Goal: Transaction & Acquisition: Purchase product/service

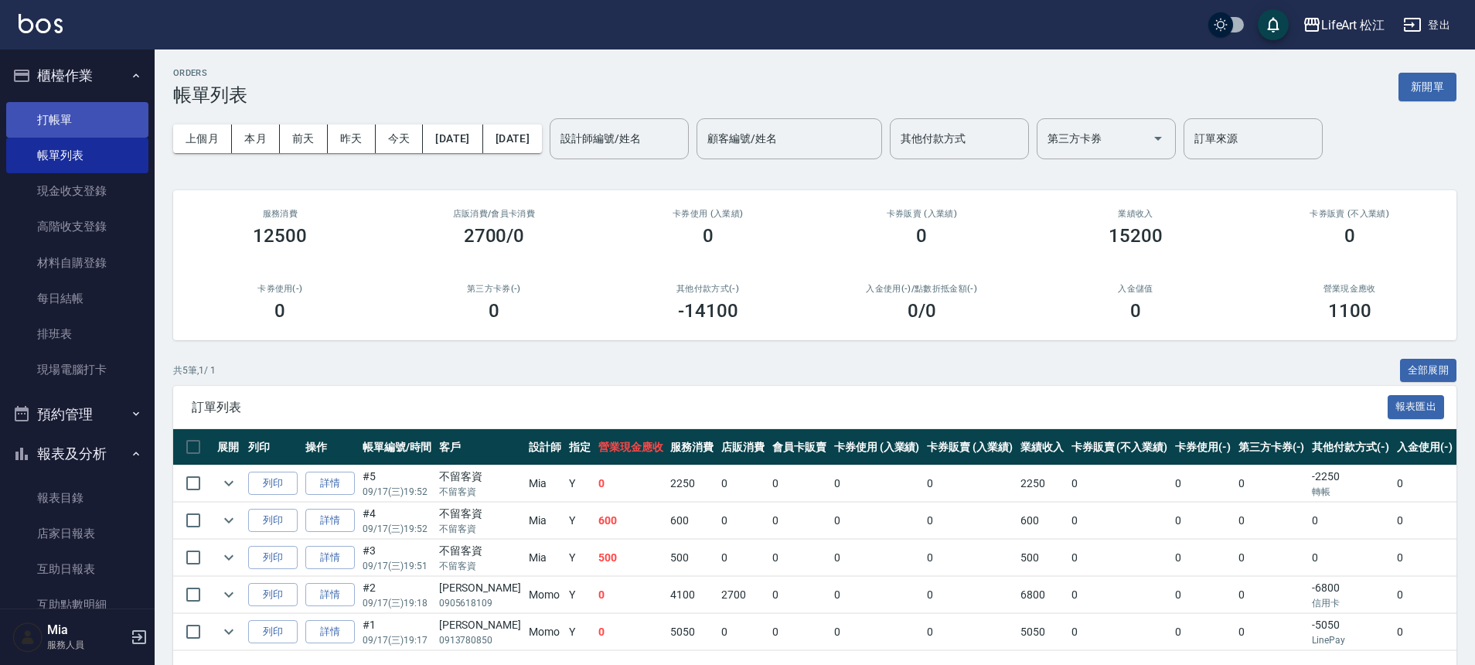
click at [131, 125] on link "打帳單" at bounding box center [77, 120] width 142 height 36
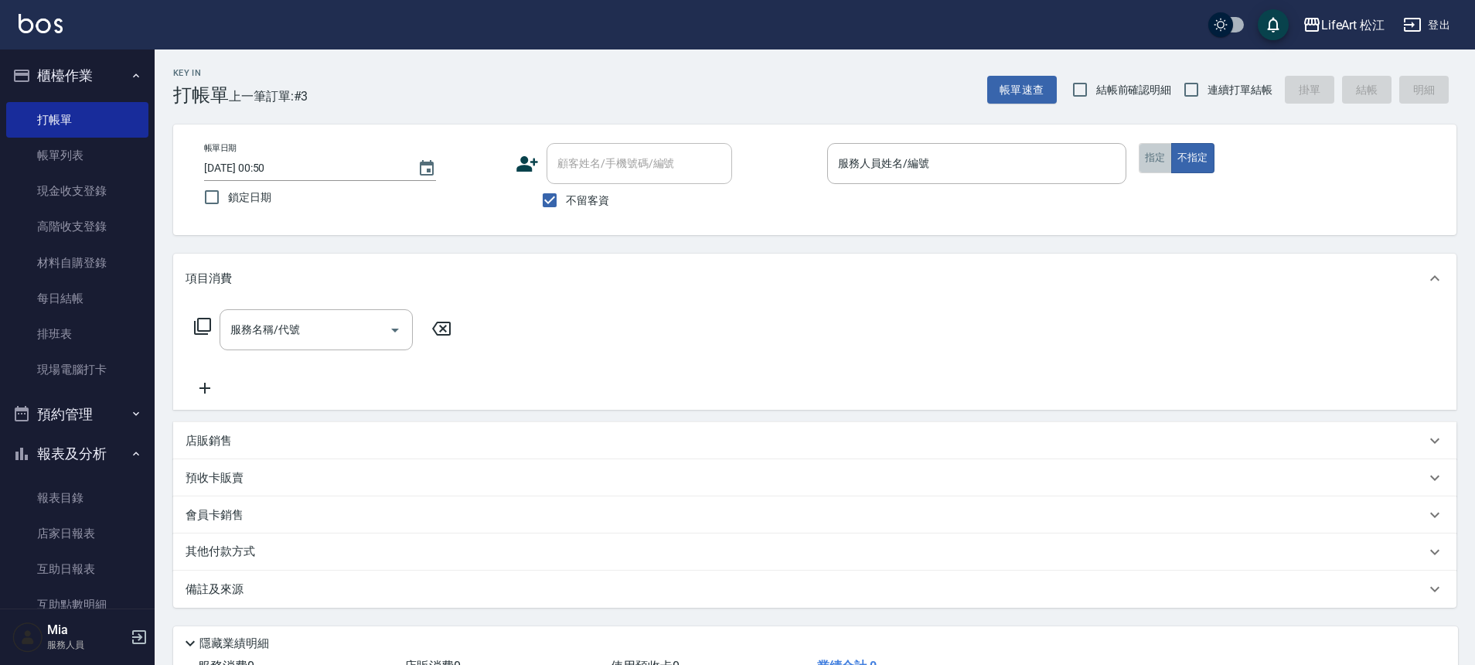
click at [1156, 155] on button "指定" at bounding box center [1155, 158] width 33 height 30
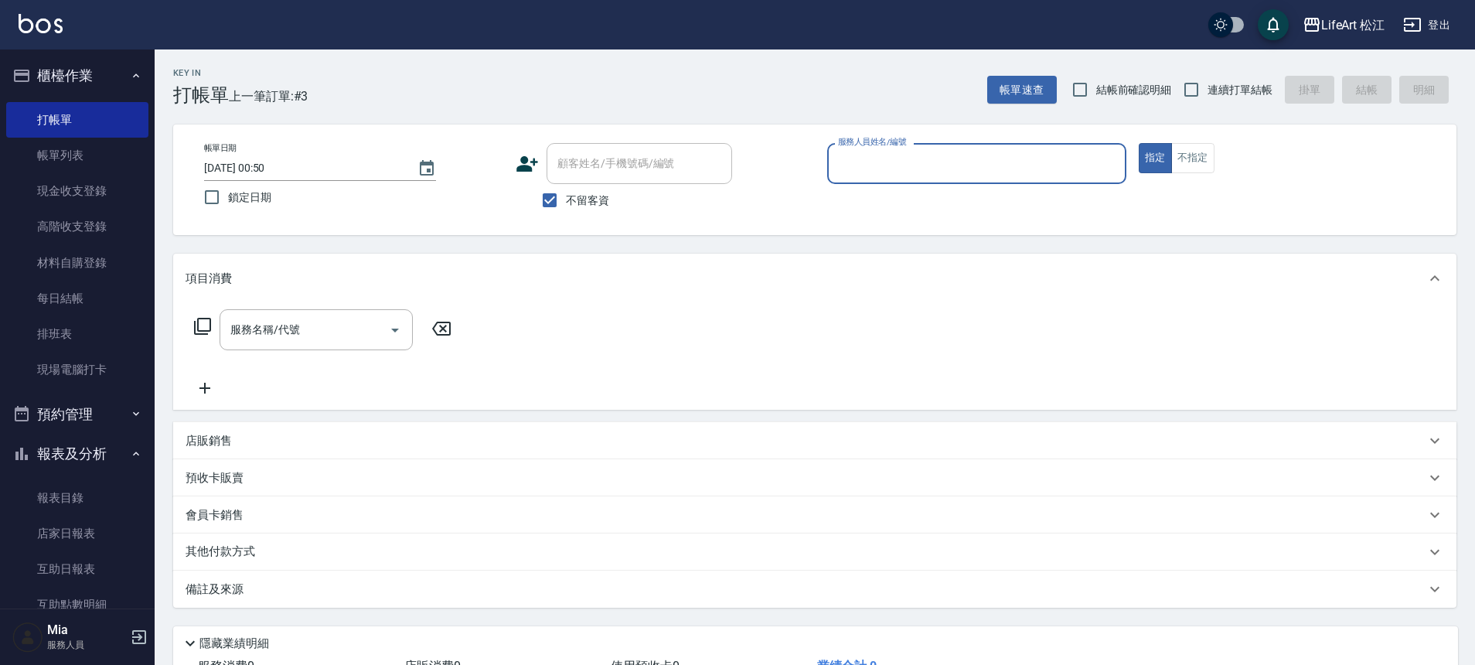
click at [534, 175] on div "顧客姓名/手機號碼/編號 顧客姓名/手機號碼/編號" at bounding box center [665, 163] width 299 height 41
click at [534, 173] on icon at bounding box center [527, 163] width 23 height 23
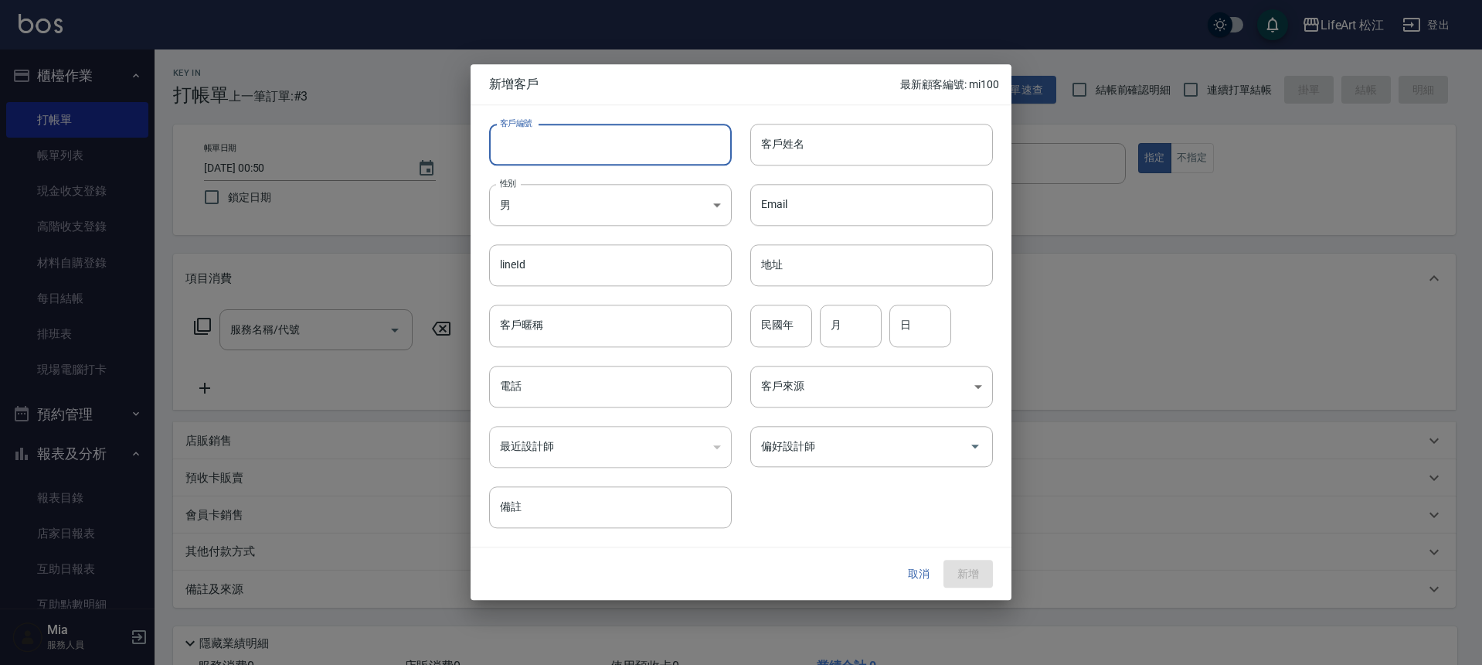
click at [560, 148] on input "客戶編號" at bounding box center [610, 145] width 243 height 42
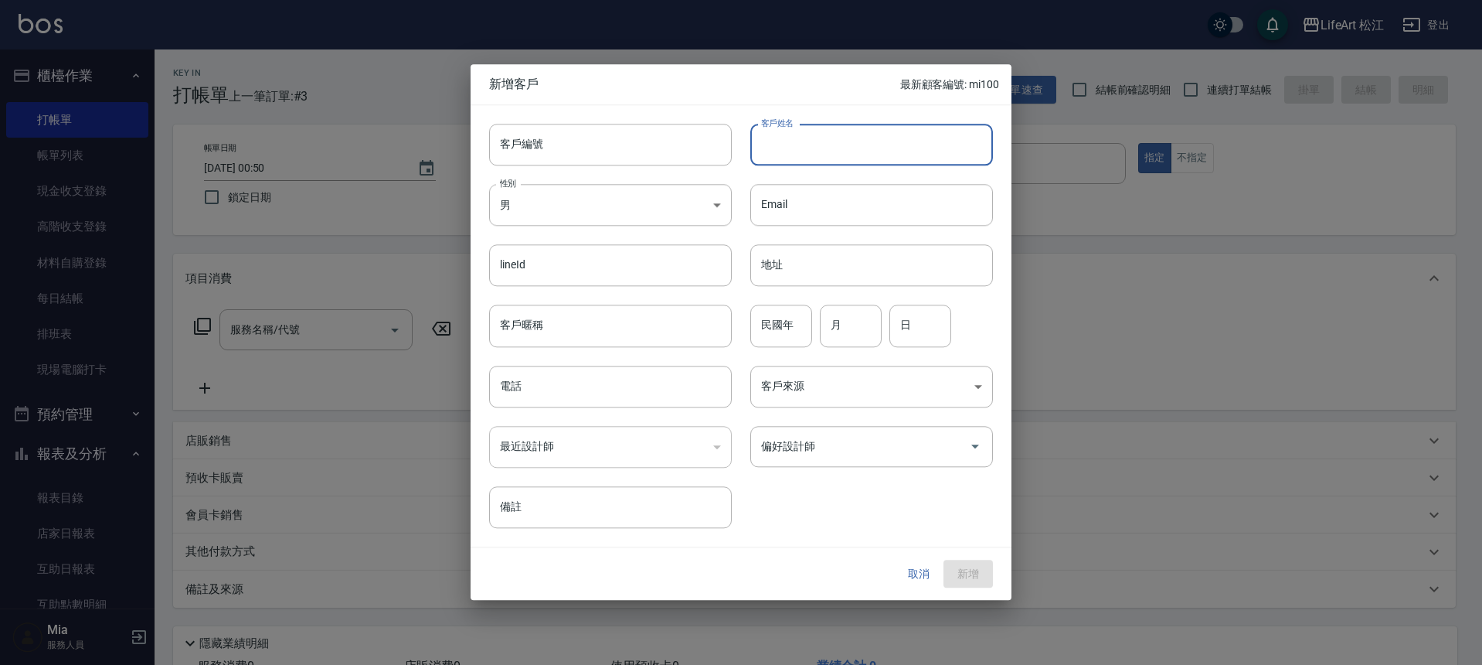
click at [838, 146] on input "客戶姓名" at bounding box center [872, 145] width 243 height 42
type input "j"
type input "吳妮蓁"
click at [703, 200] on body "LifeArt 松江 登出 櫃檯作業 打帳單 帳單列表 現金收支登錄 高階收支登錄 材料自購登錄 每日結帳 排班表 現場電腦打卡 預約管理 預約管理 單日預約…" at bounding box center [741, 387] width 1482 height 775
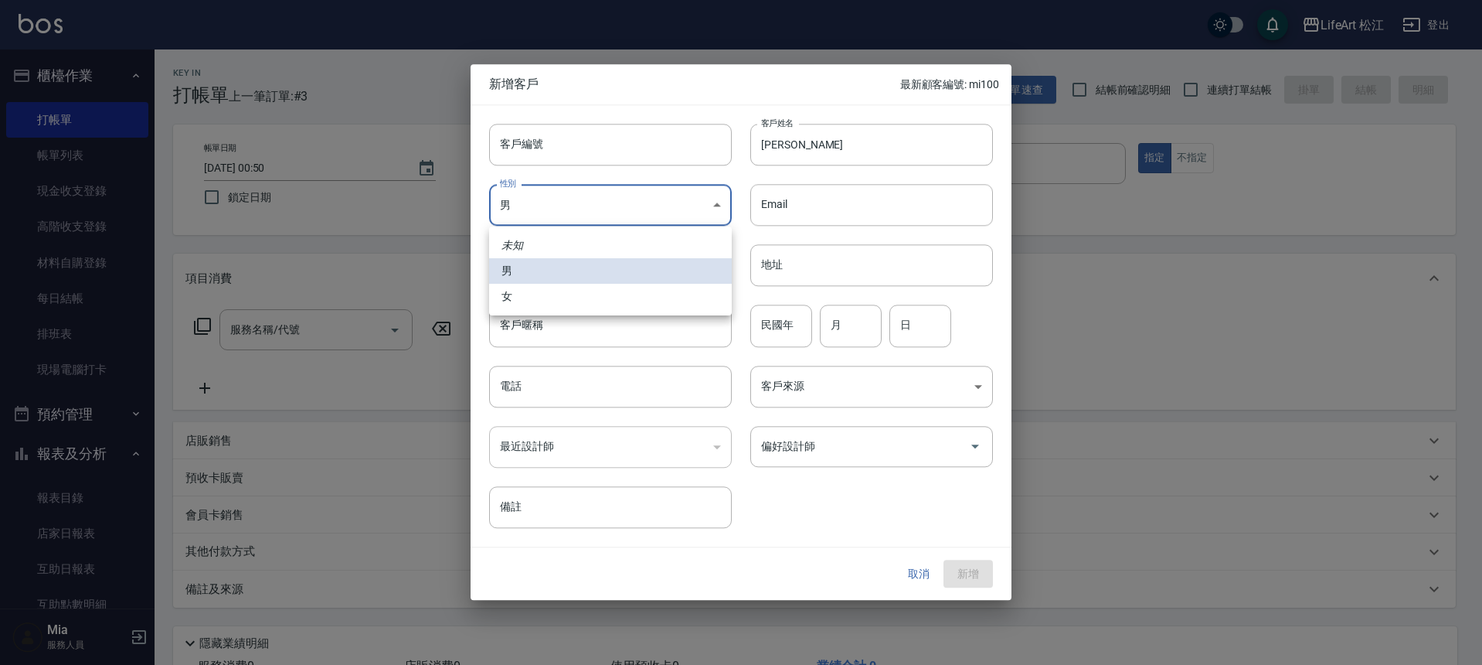
click at [650, 291] on li "女" at bounding box center [610, 297] width 243 height 26
type input "FEMALE"
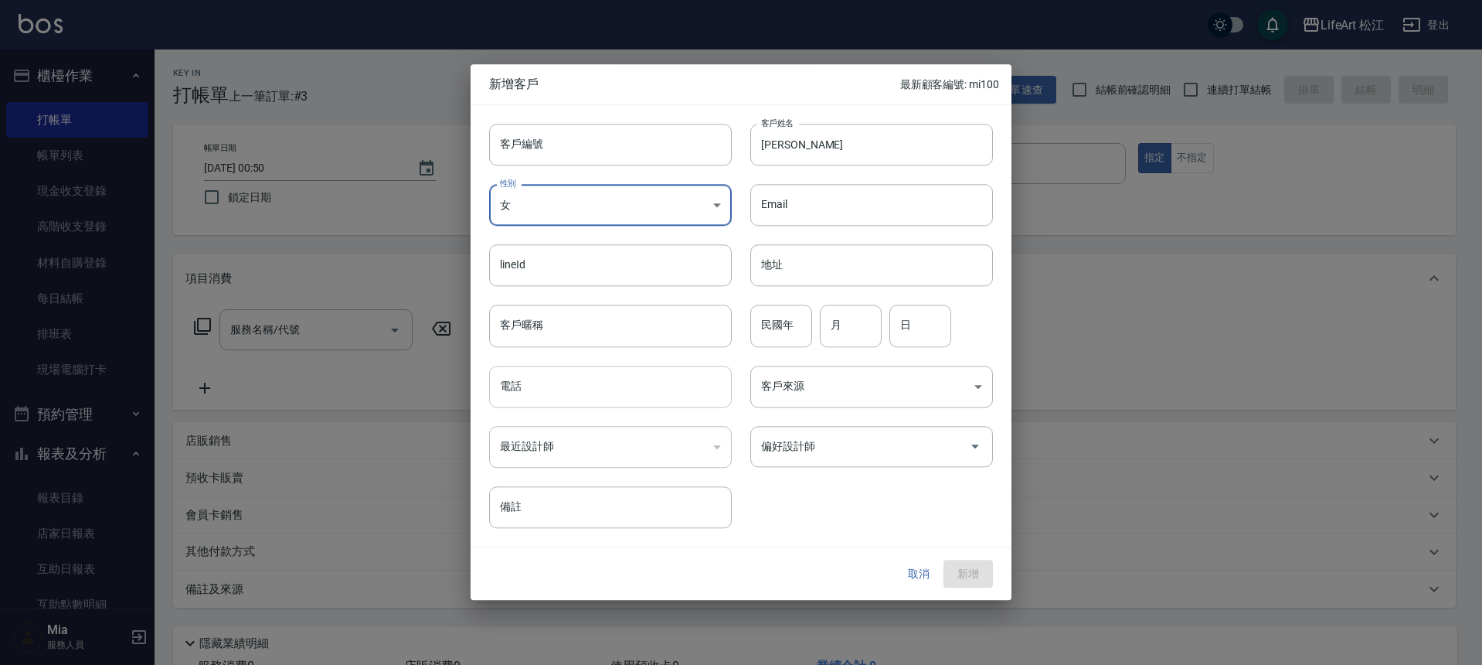
click at [584, 390] on input "電話" at bounding box center [610, 387] width 243 height 42
type input "０"
type input "0988917858"
click at [962, 454] on input "偏好設計師" at bounding box center [860, 446] width 206 height 27
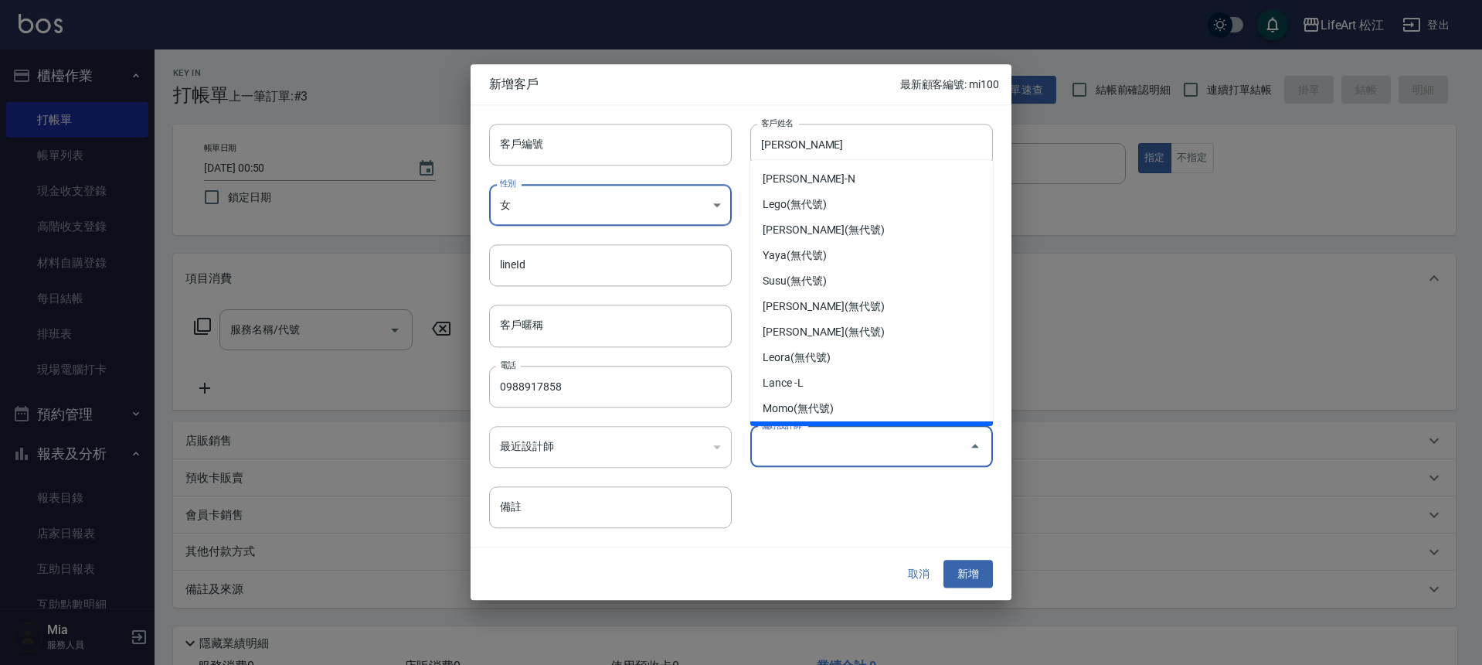
click at [873, 451] on input "偏好設計師" at bounding box center [860, 446] width 206 height 27
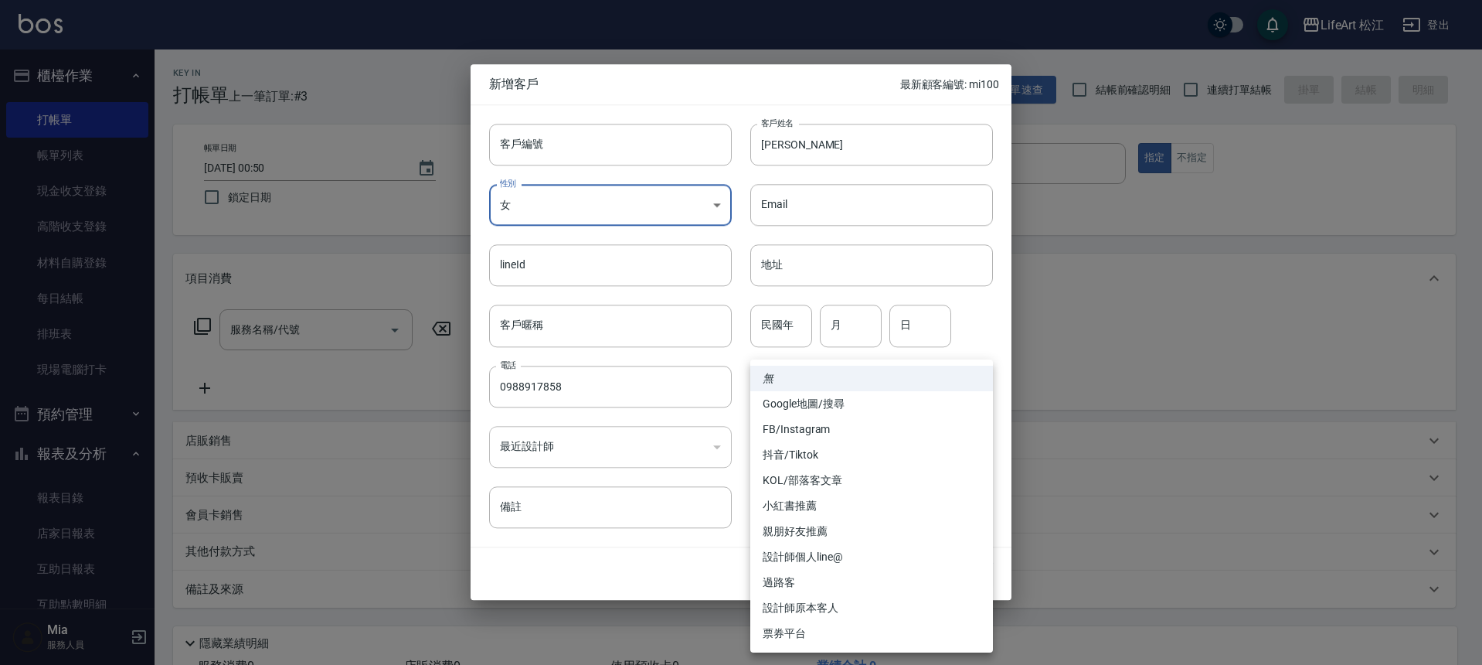
click at [920, 393] on body "LifeArt 松江 登出 櫃檯作業 打帳單 帳單列表 現金收支登錄 高階收支登錄 材料自購登錄 每日結帳 排班表 現場電腦打卡 預約管理 預約管理 單日預約…" at bounding box center [741, 387] width 1482 height 775
click at [887, 427] on li "FB/Instagram" at bounding box center [872, 430] width 243 height 26
type input "FB/Instagram"
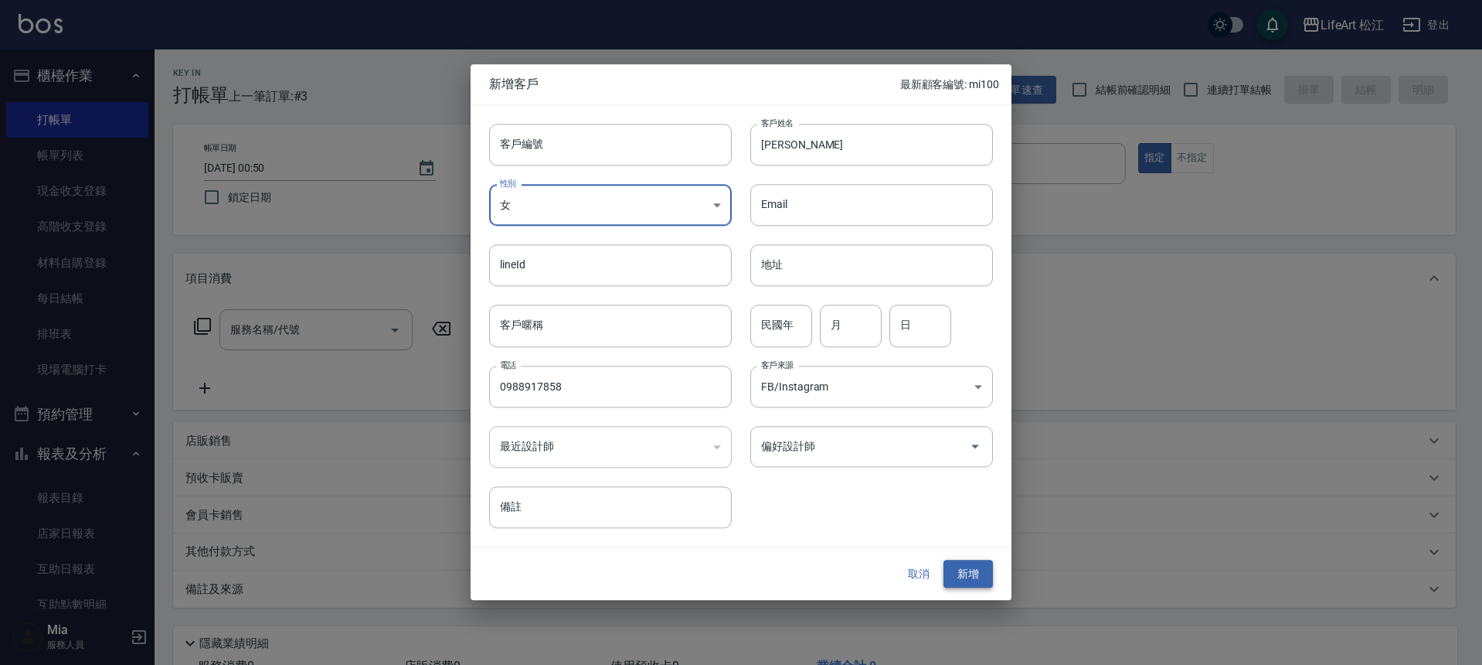
click at [975, 576] on button "新增" at bounding box center [968, 574] width 49 height 29
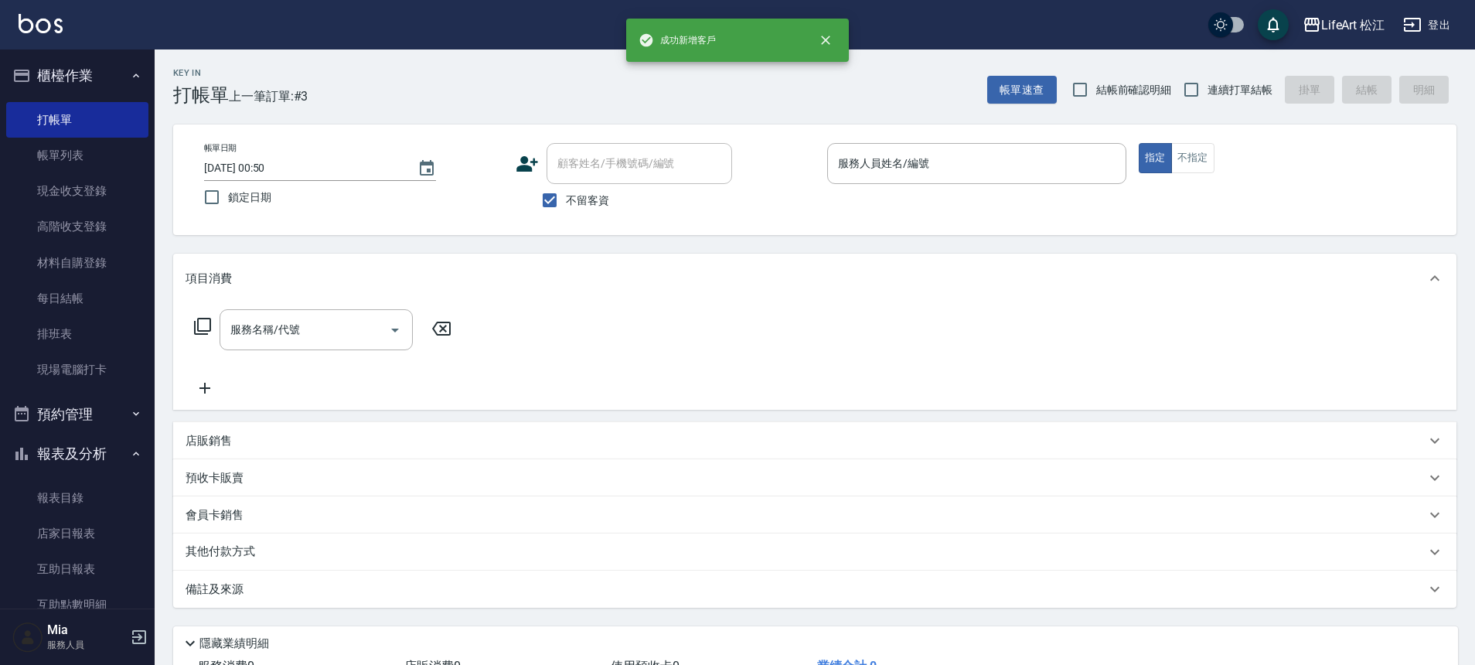
click at [563, 194] on input "不留客資" at bounding box center [549, 200] width 32 height 32
checkbox input "false"
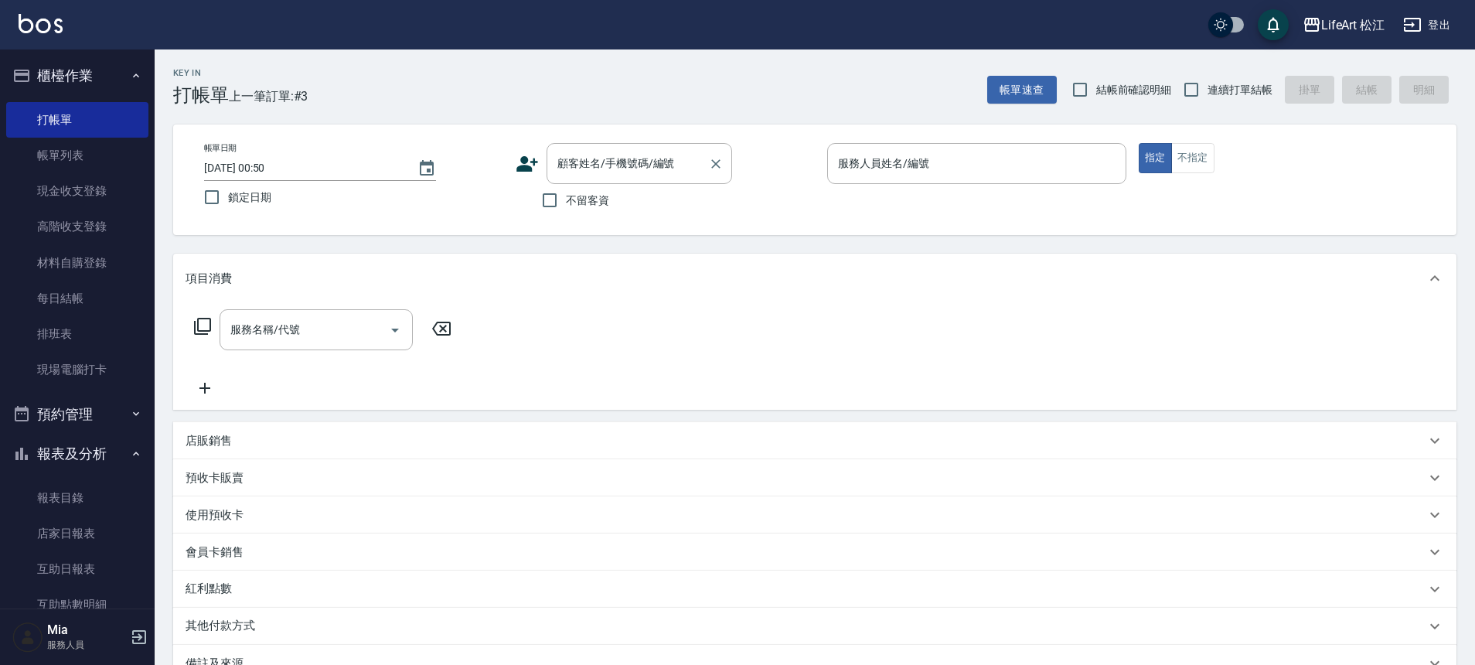
click at [605, 164] on div "顧客姓名/手機號碼/編號 顧客姓名/手機號碼/編號" at bounding box center [639, 163] width 186 height 41
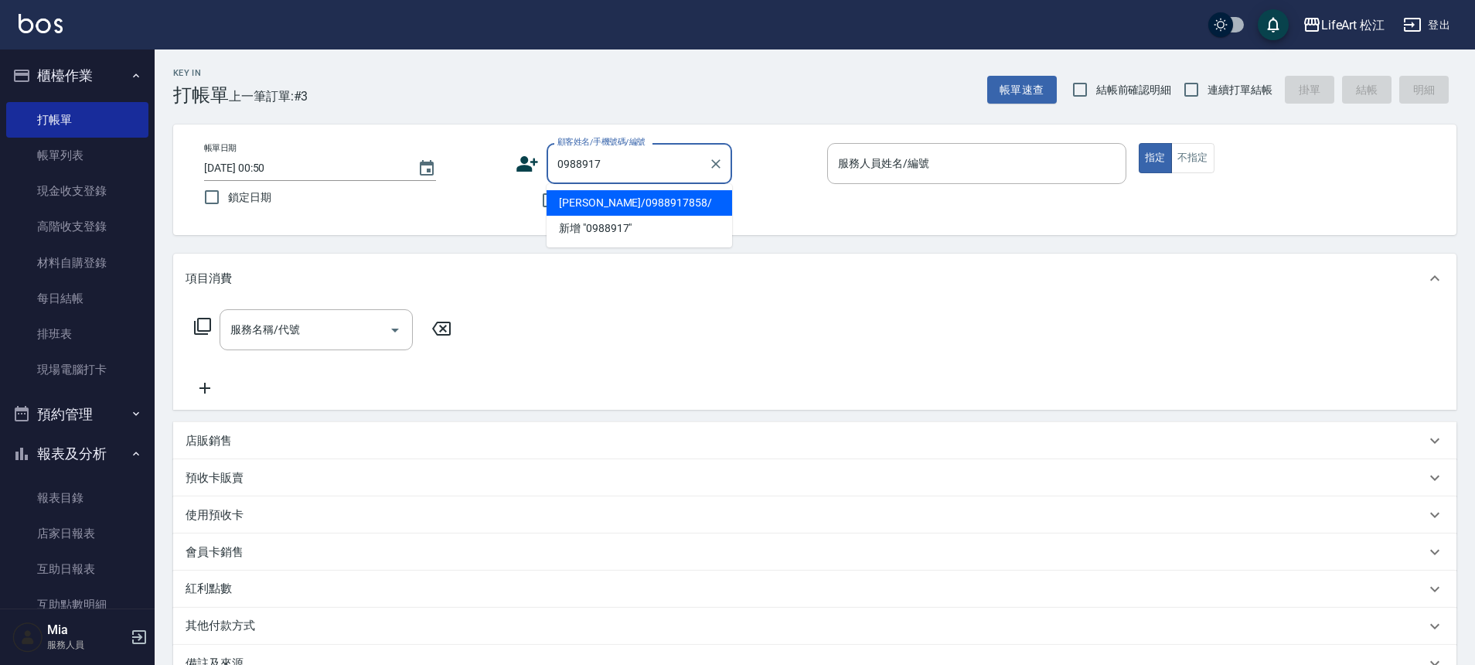
click at [605, 209] on ul "吳妮蓁/0988917858/ 新增 "0988917"" at bounding box center [639, 215] width 186 height 63
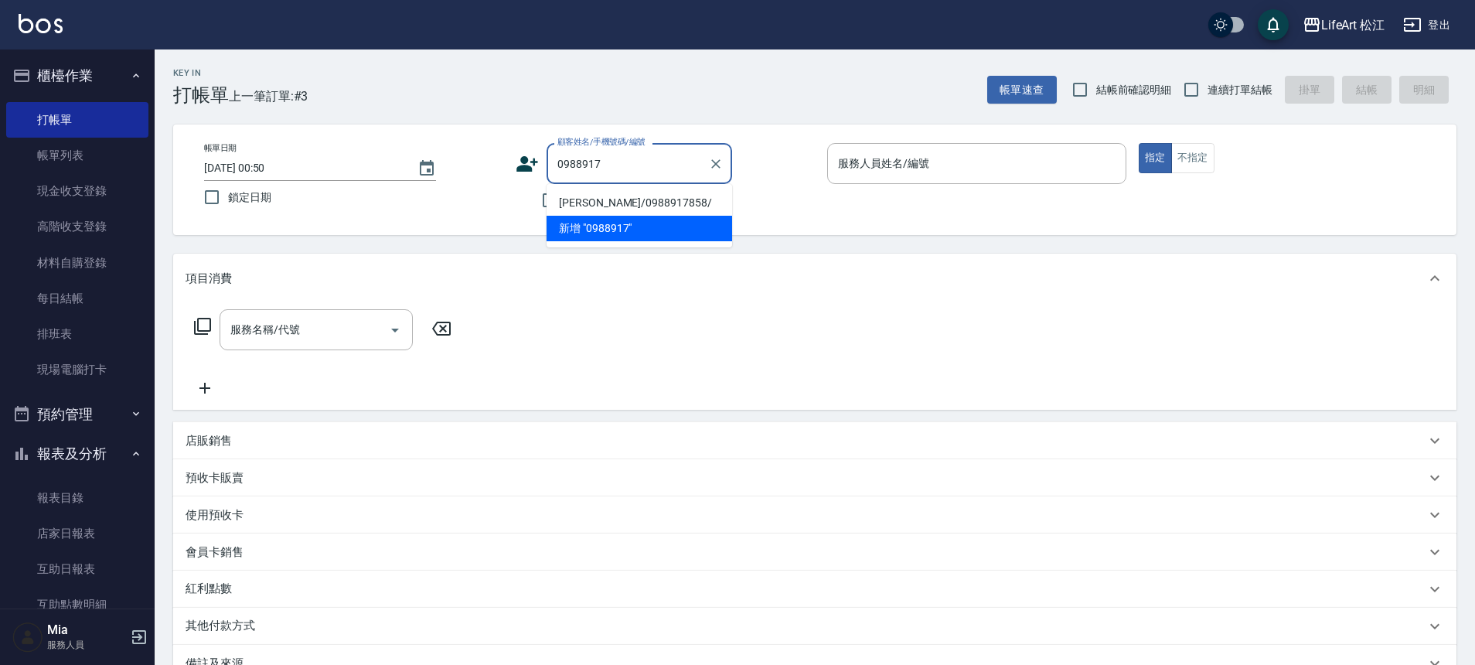
click at [615, 198] on li "吳妮蓁/0988917858/" at bounding box center [639, 203] width 186 height 26
type input "吳妮蓁/0988917858/"
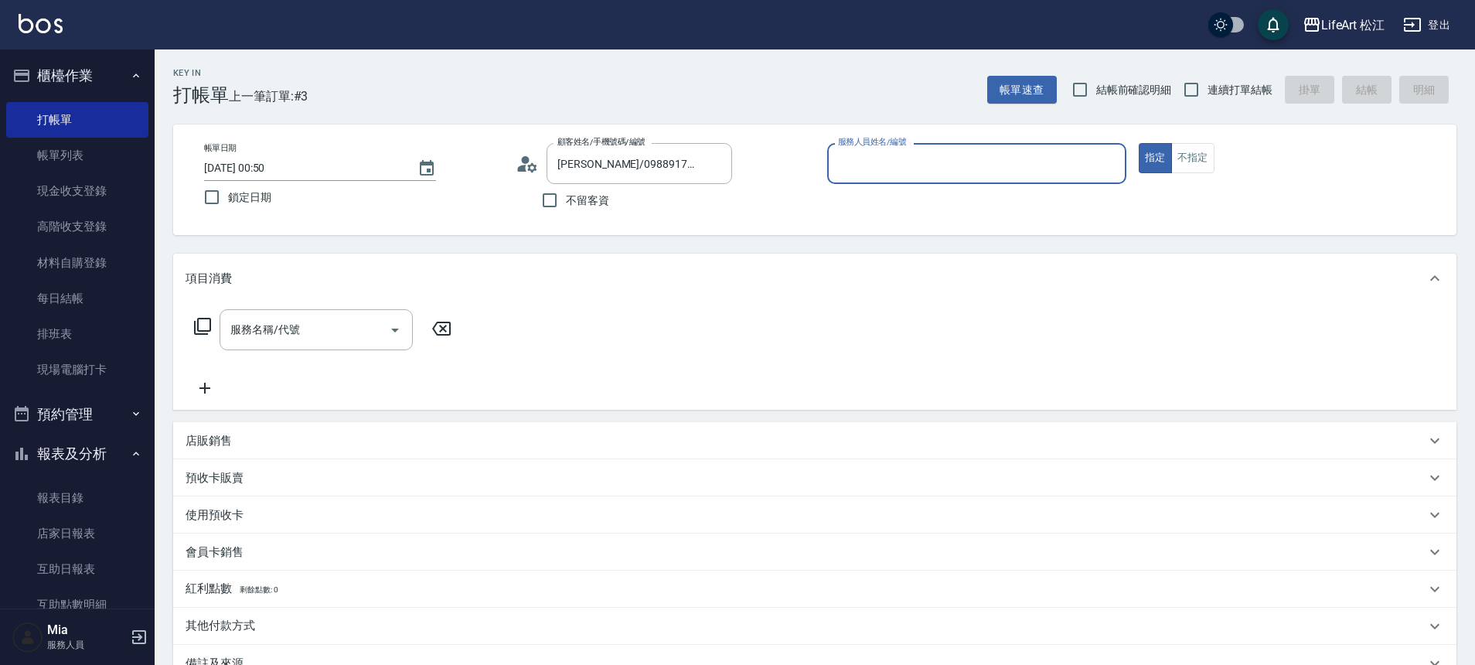
click at [615, 198] on div "不留客資" at bounding box center [624, 200] width 216 height 32
click at [618, 197] on div "不留客資" at bounding box center [624, 200] width 216 height 32
click at [1040, 165] on input "服務人員姓名/編號" at bounding box center [976, 163] width 285 height 27
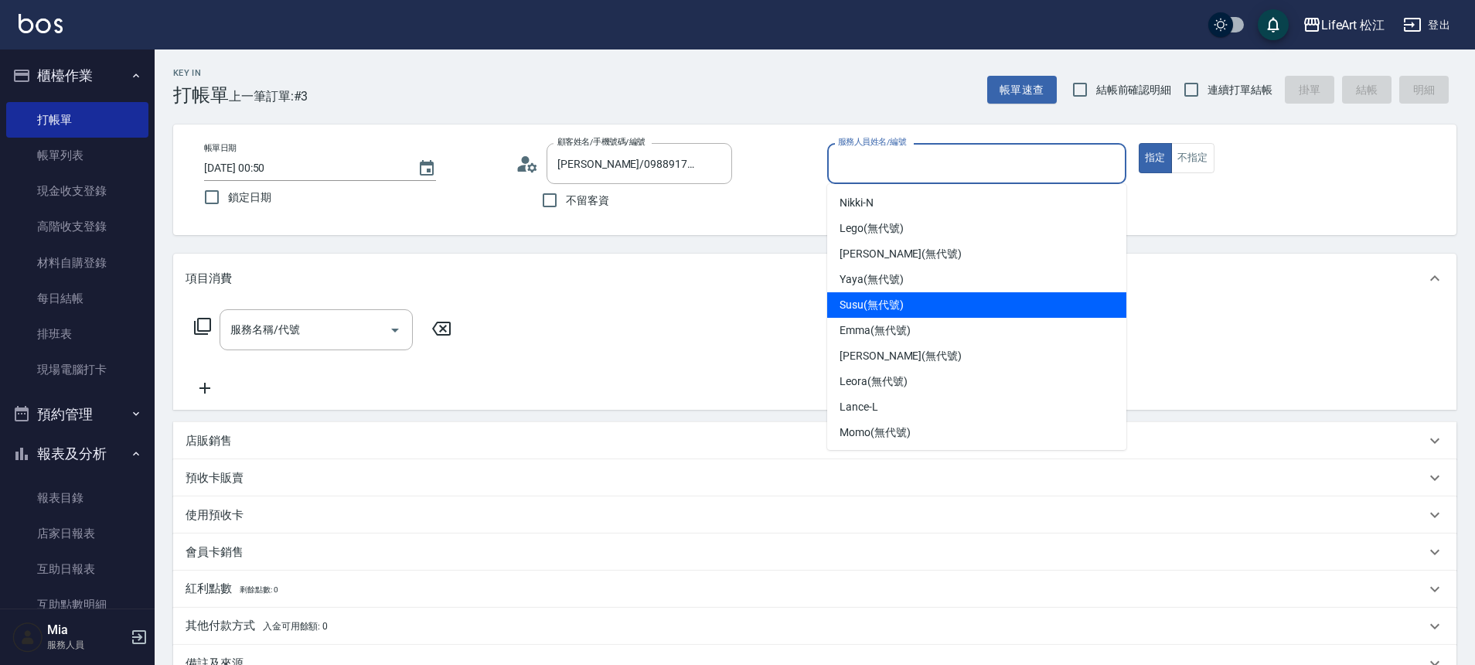
click at [965, 301] on div "Susu (無代號)" at bounding box center [976, 305] width 299 height 26
type input "Susu(無代號)"
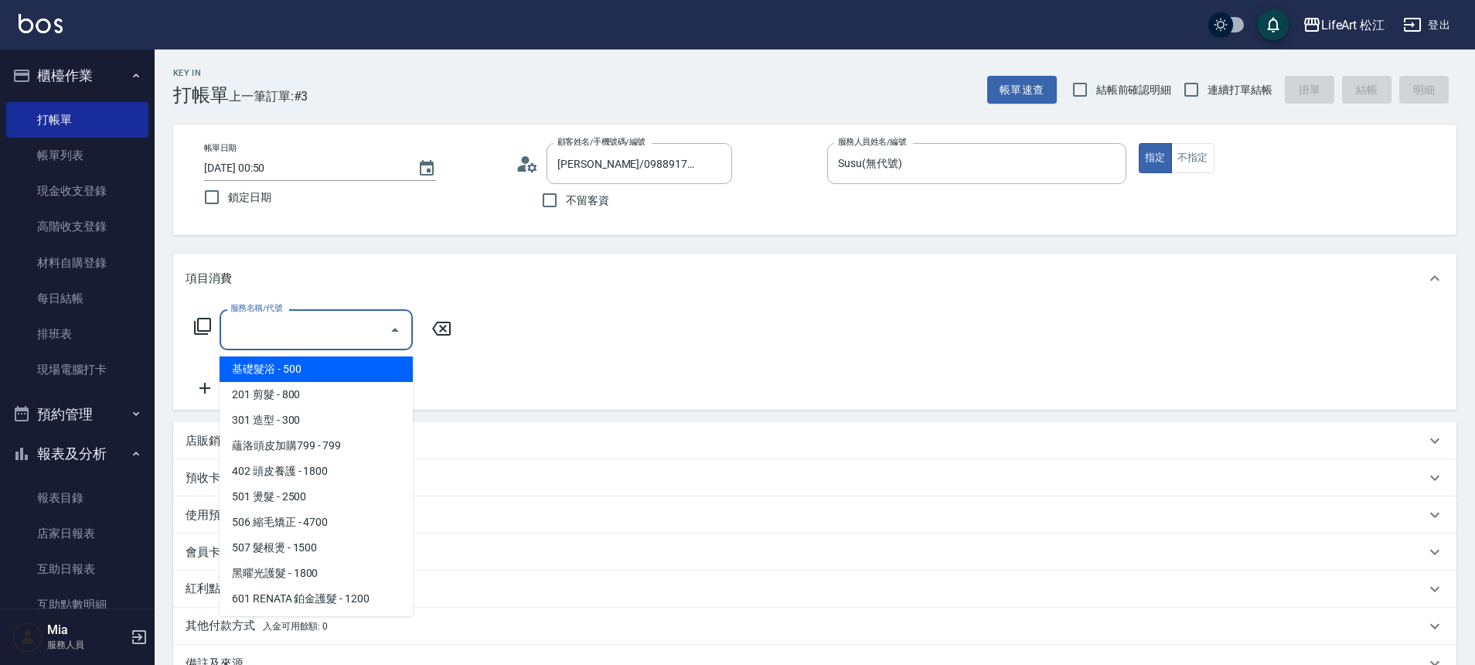
click at [278, 322] on div "服務名稱/代號 服務名稱/代號" at bounding box center [316, 329] width 193 height 41
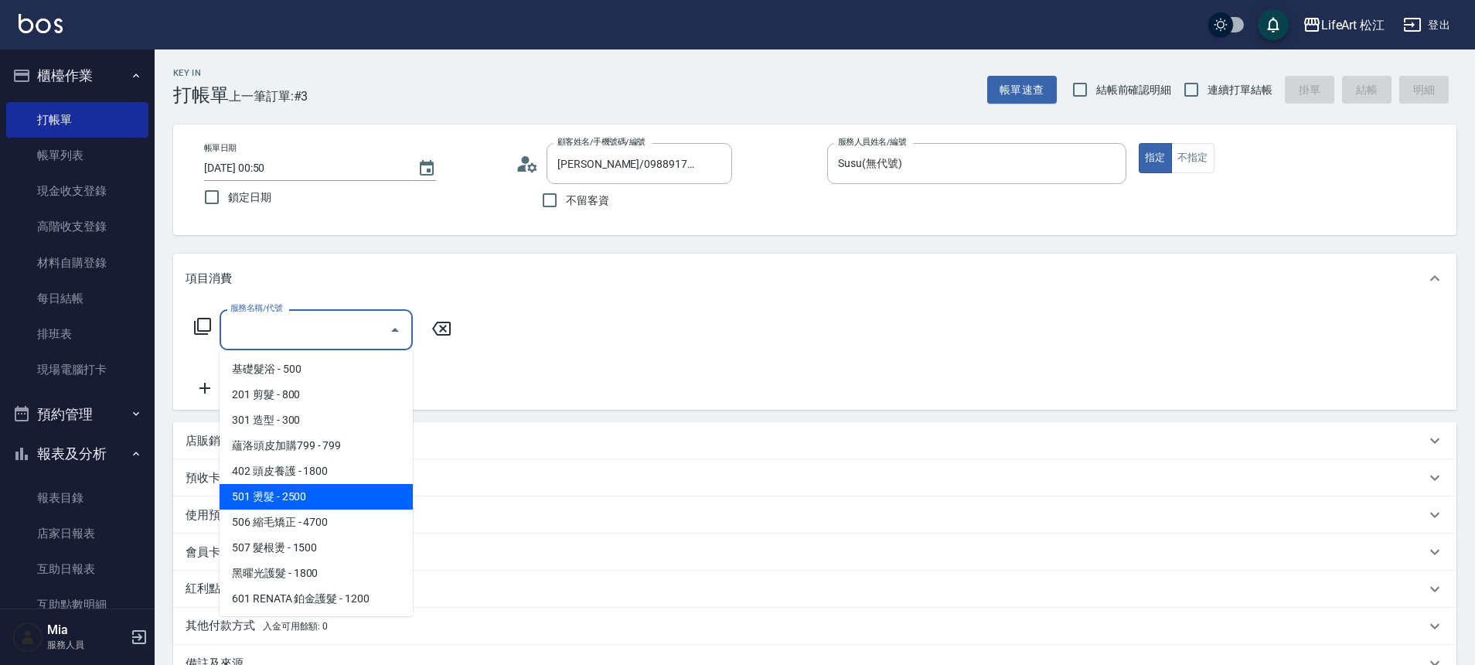
click at [320, 517] on span "506 縮毛矯正 - 4700" at bounding box center [316, 522] width 193 height 26
type input "506 縮毛矯正 (506)"
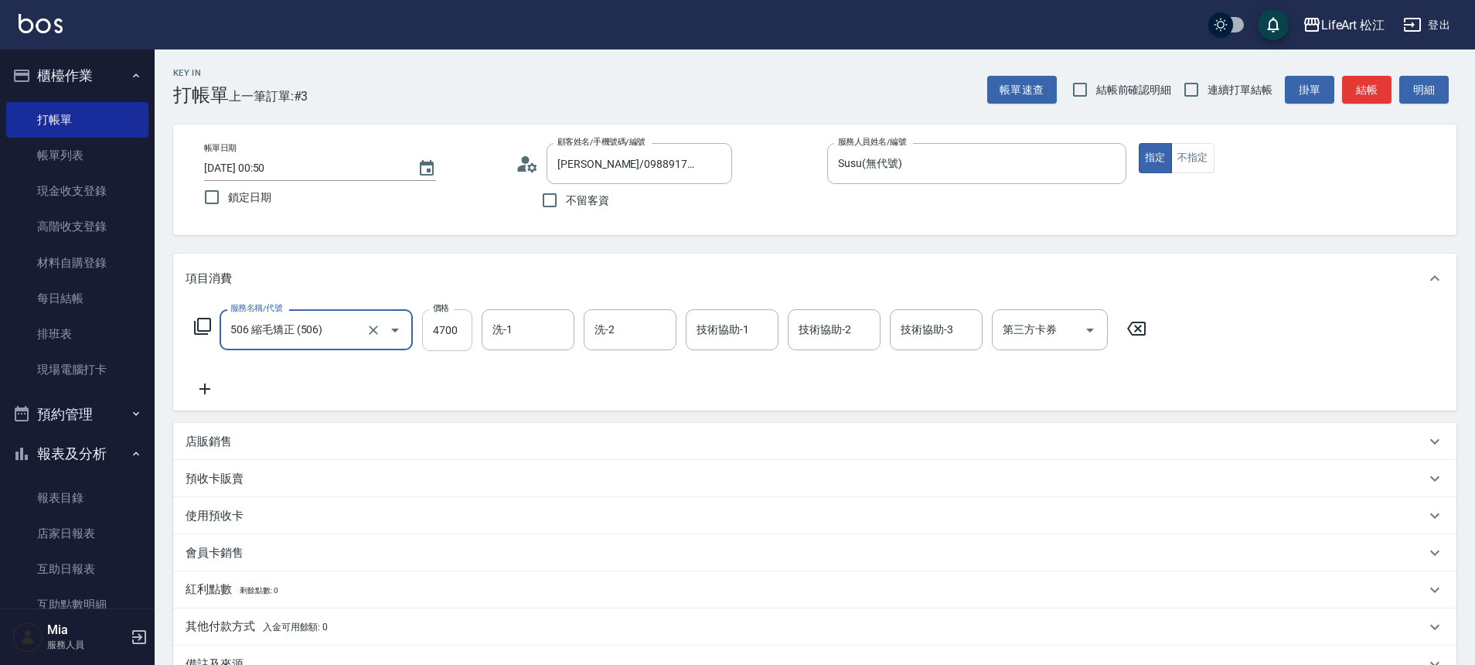
click at [448, 332] on input "4700" at bounding box center [447, 330] width 50 height 42
type input "2000"
click at [199, 386] on icon at bounding box center [205, 389] width 39 height 19
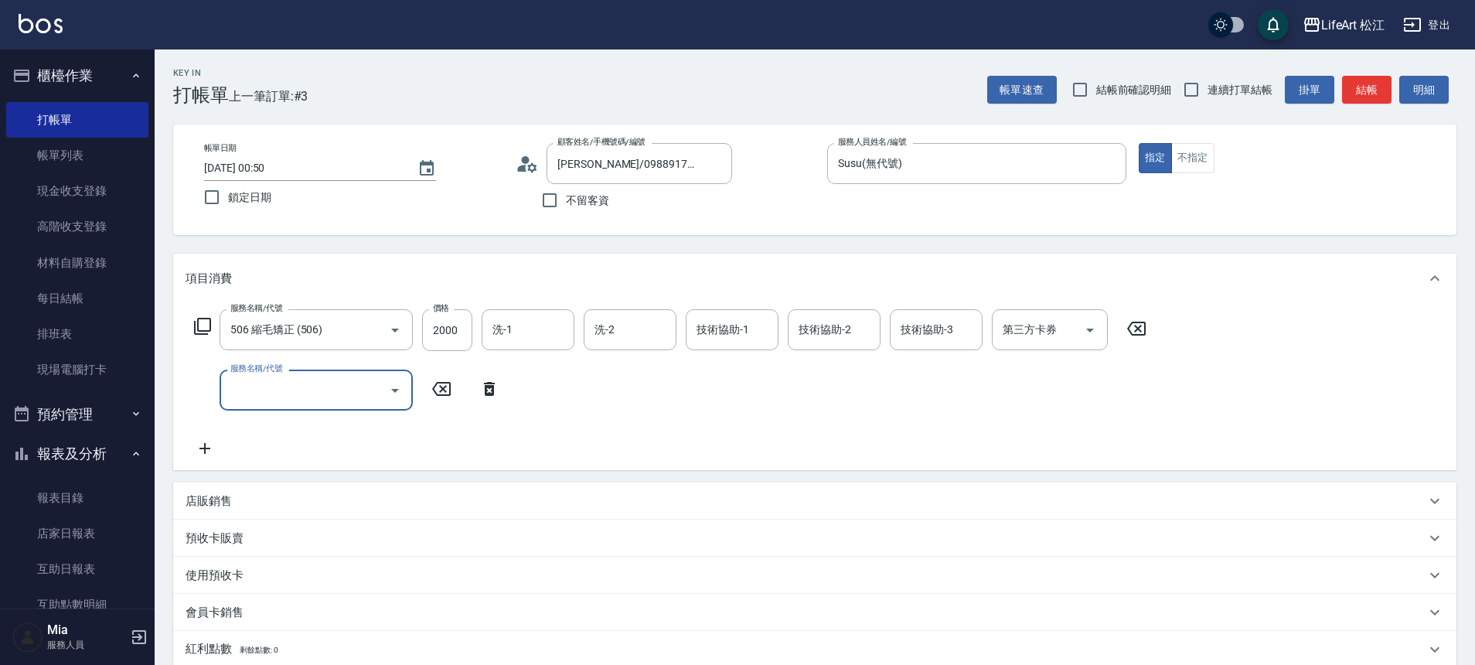
click at [254, 380] on input "服務名稱/代號" at bounding box center [304, 389] width 156 height 27
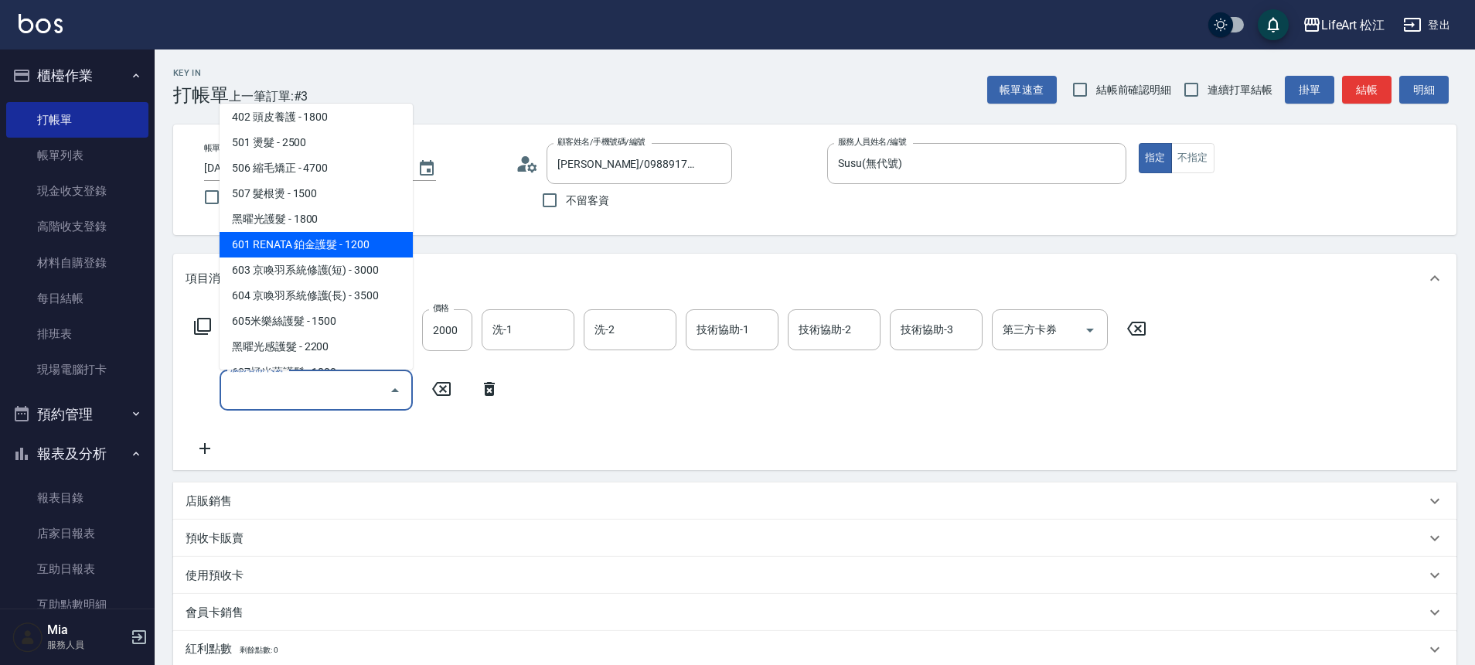
scroll to position [158, 0]
click at [363, 229] on span "603 京喚羽系統修護(短) - 3000" at bounding box center [316, 220] width 193 height 26
type input "603 京喚羽系統修護(短)(603)"
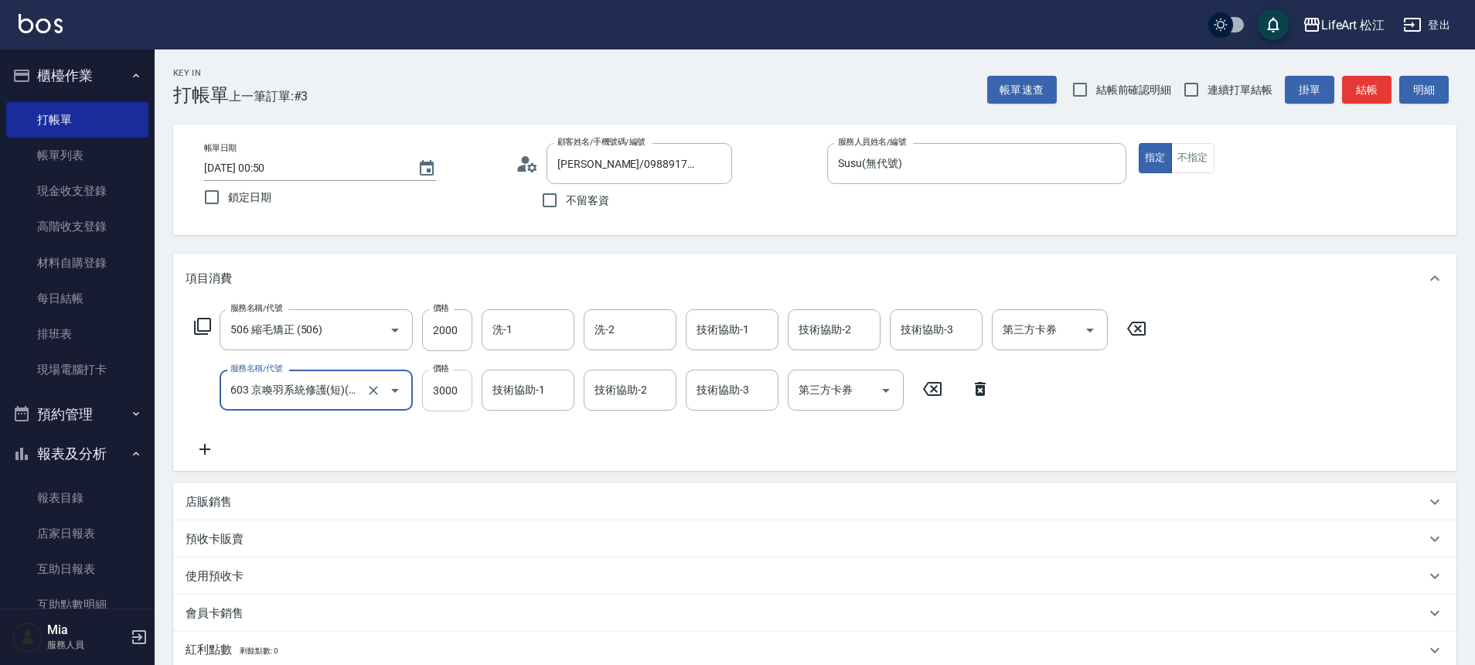
click at [458, 398] on input "3000" at bounding box center [447, 390] width 50 height 42
type input "2500"
click at [218, 446] on icon at bounding box center [205, 449] width 39 height 19
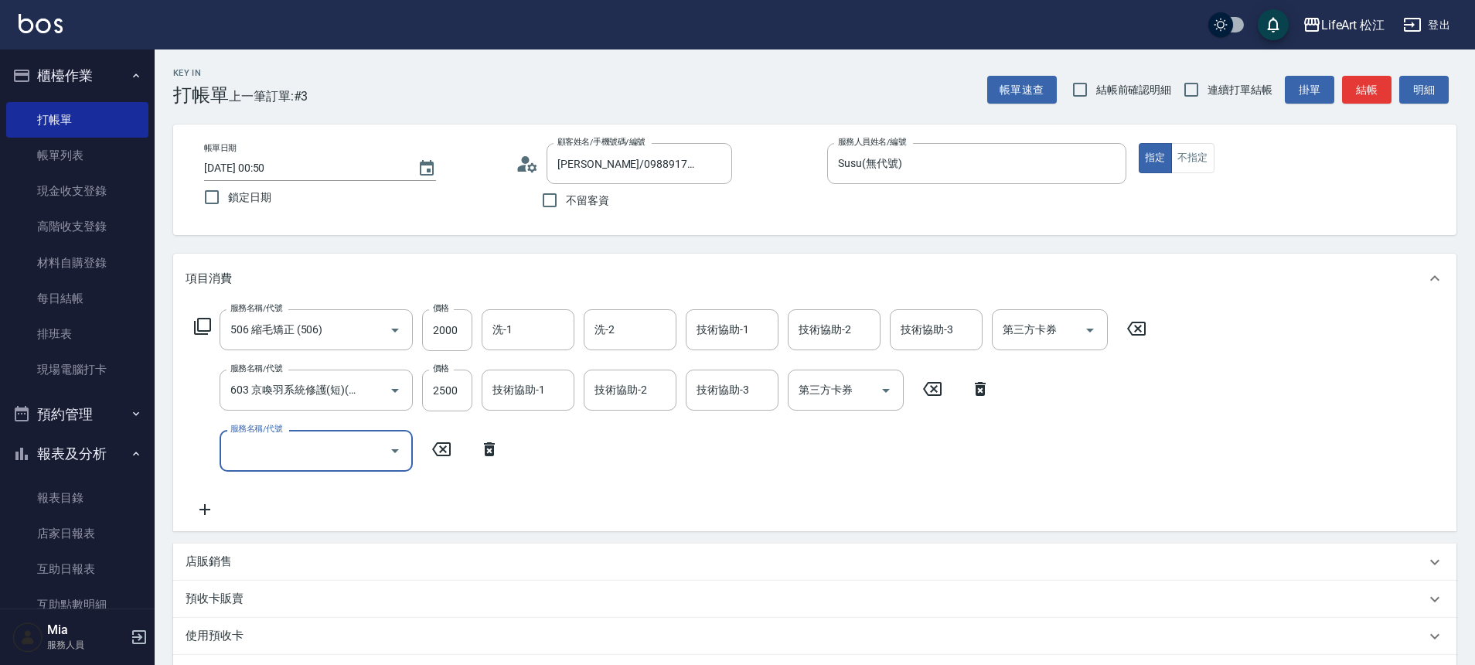
scroll to position [0, 0]
click at [262, 440] on input "服務名稱/代號" at bounding box center [304, 450] width 156 height 27
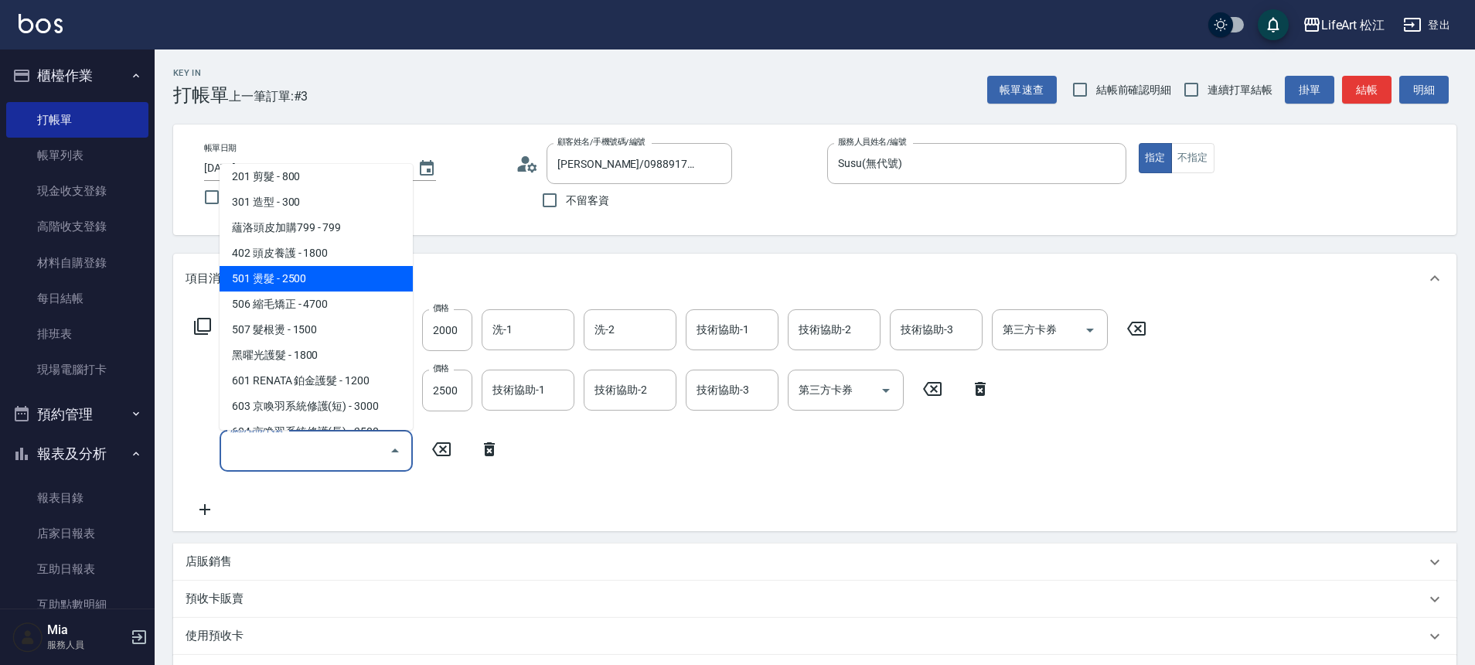
scroll to position [206, 0]
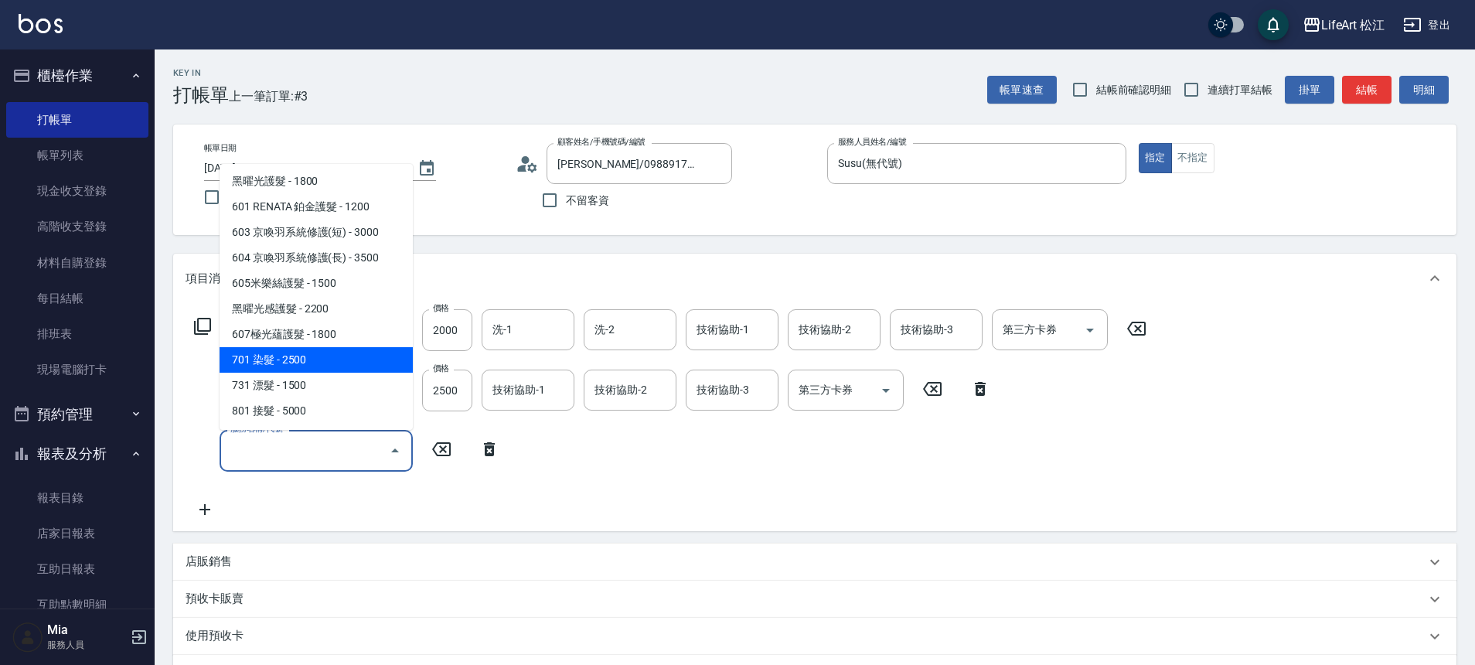
click at [336, 363] on span "701 染髮 - 2500" at bounding box center [316, 360] width 193 height 26
type input "701 染髮(701)"
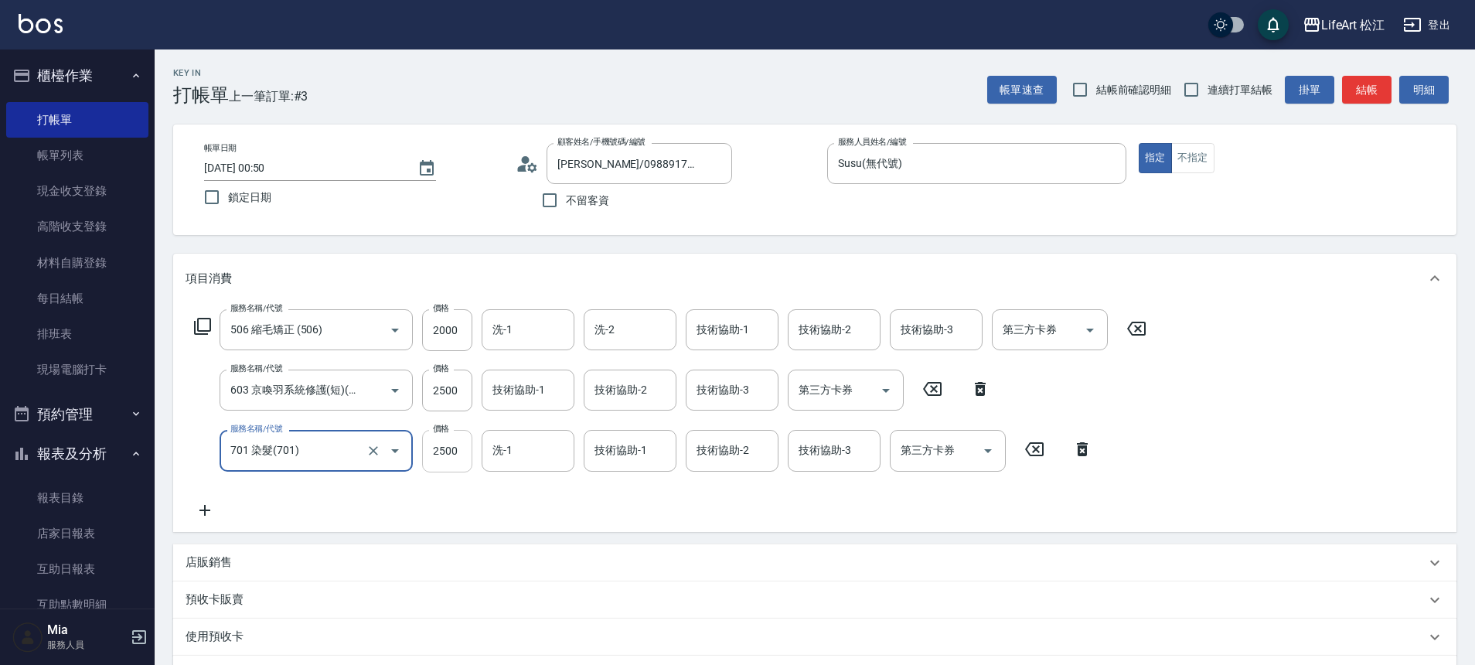
click at [468, 465] on input "2500" at bounding box center [447, 451] width 50 height 42
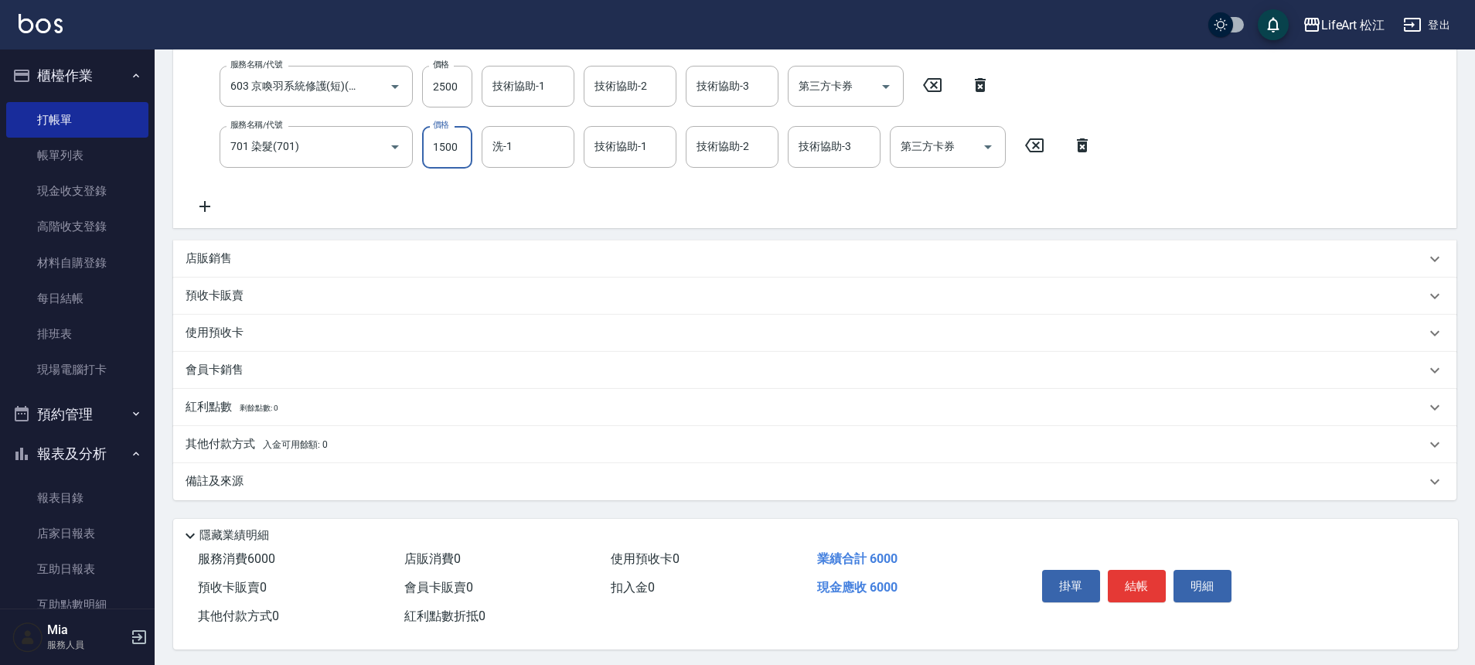
scroll to position [314, 0]
type input "1500"
click at [291, 288] on div "預收卡販賣" at bounding box center [806, 292] width 1240 height 16
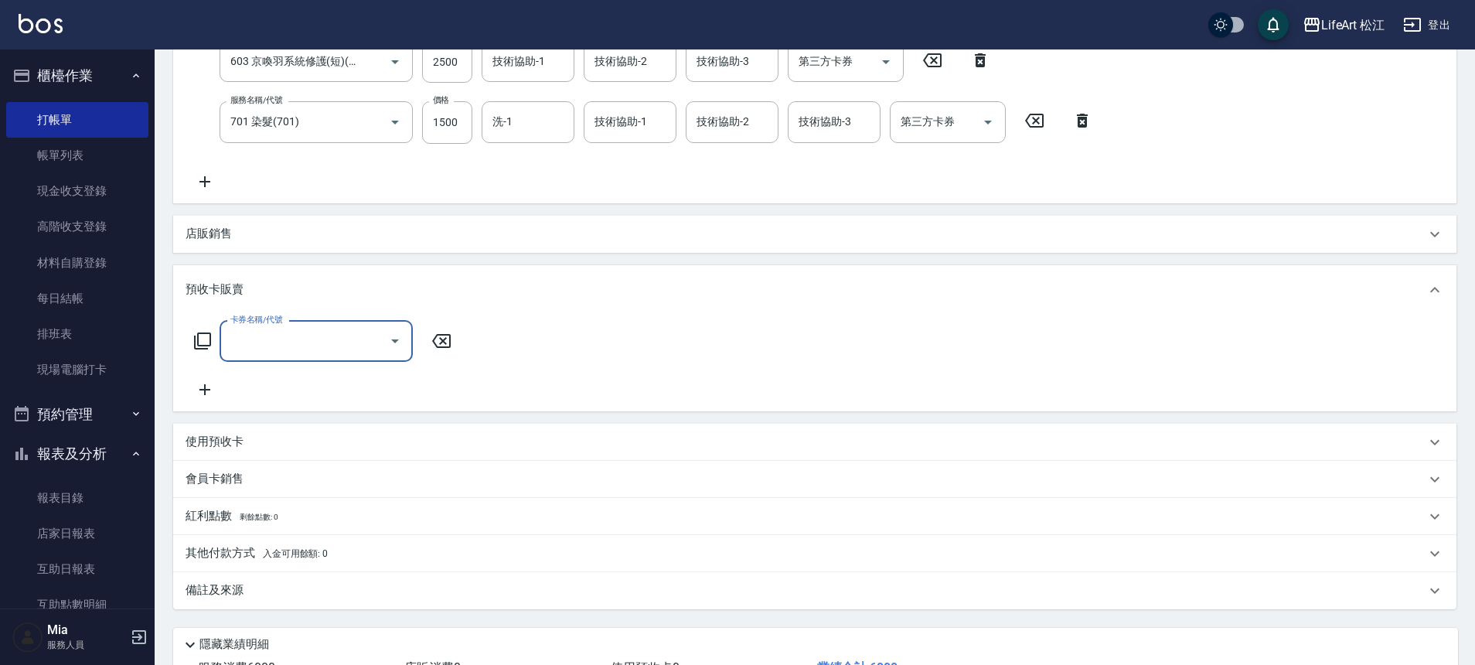
scroll to position [341, 0]
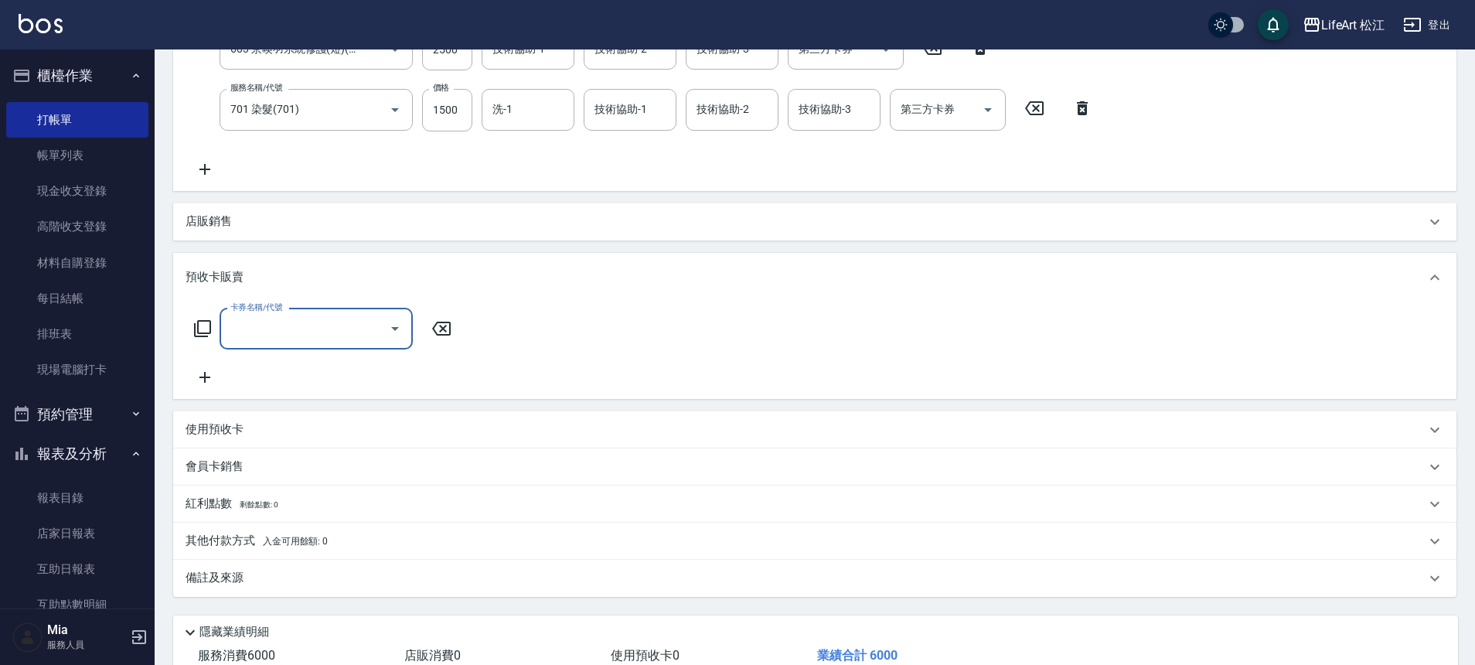
click at [352, 543] on div "其他付款方式 入金可用餘額: 0" at bounding box center [806, 541] width 1240 height 17
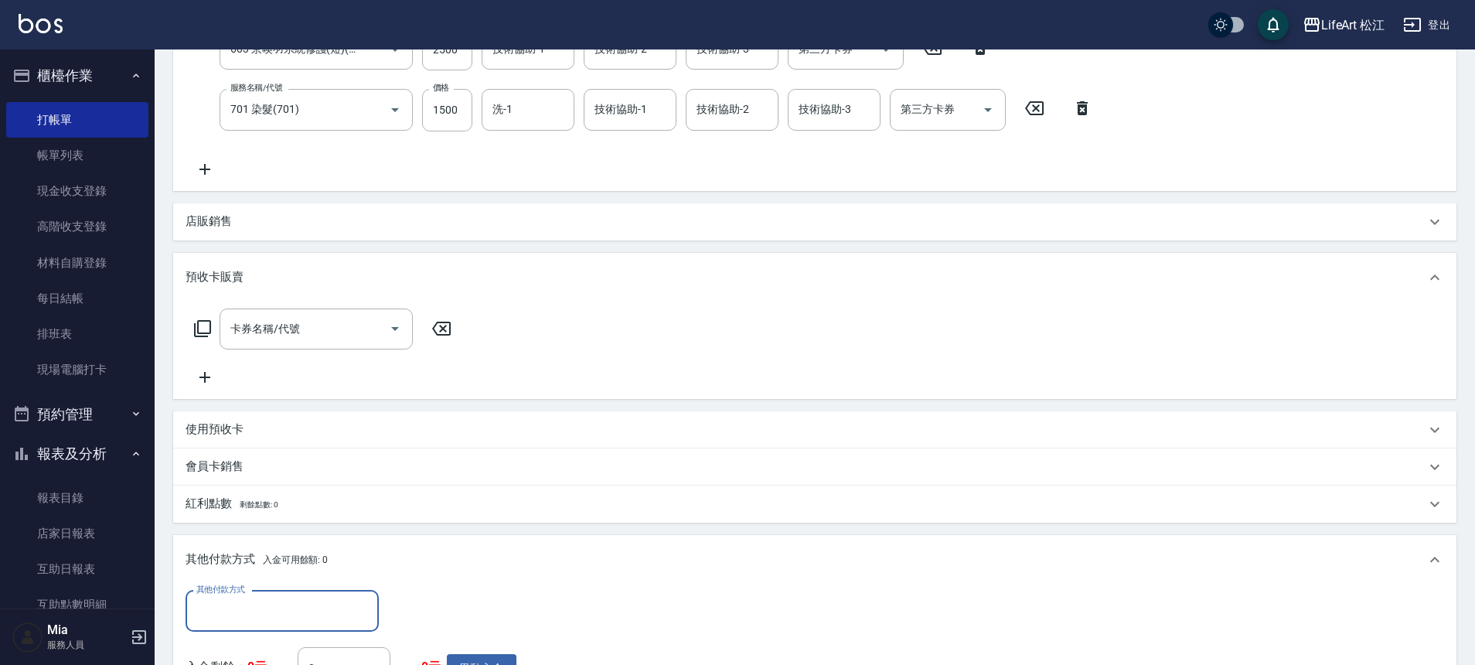
scroll to position [0, 0]
click at [311, 598] on input "其他付款方式" at bounding box center [281, 610] width 179 height 27
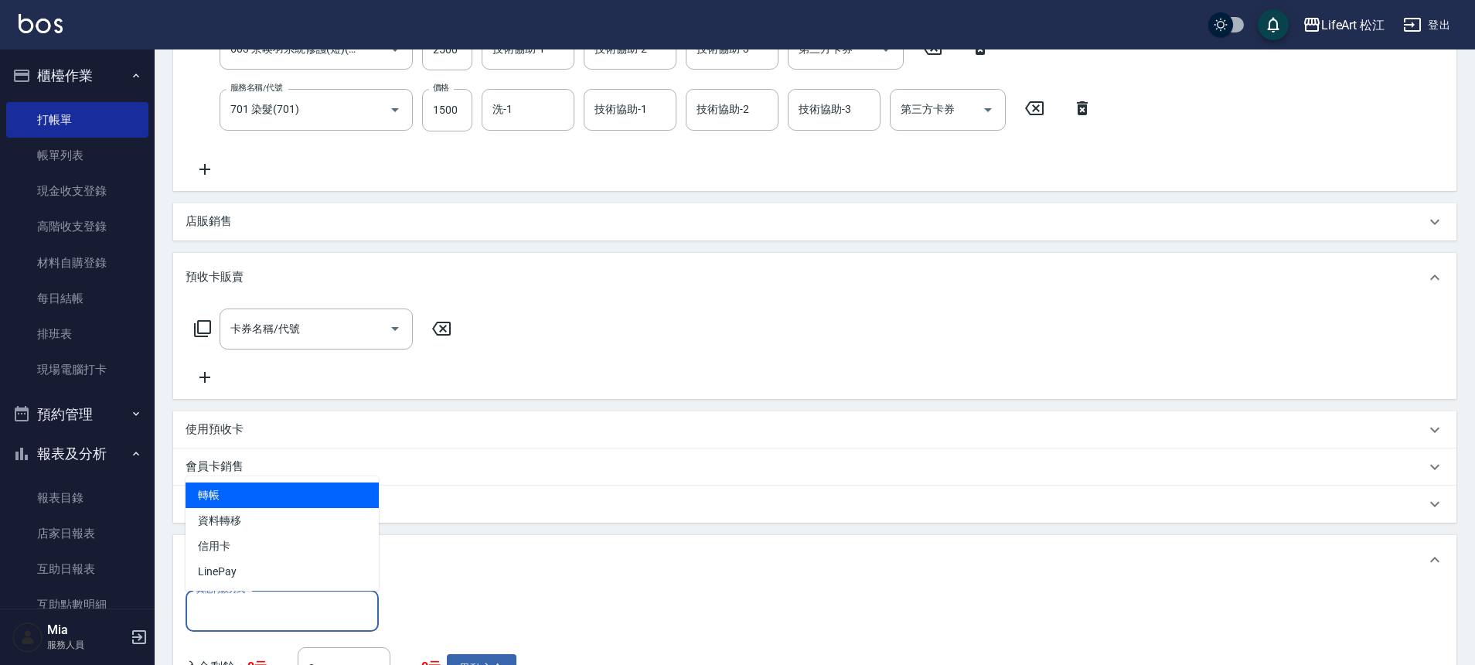
click at [298, 502] on span "轉帳" at bounding box center [282, 495] width 193 height 26
type input "轉帳"
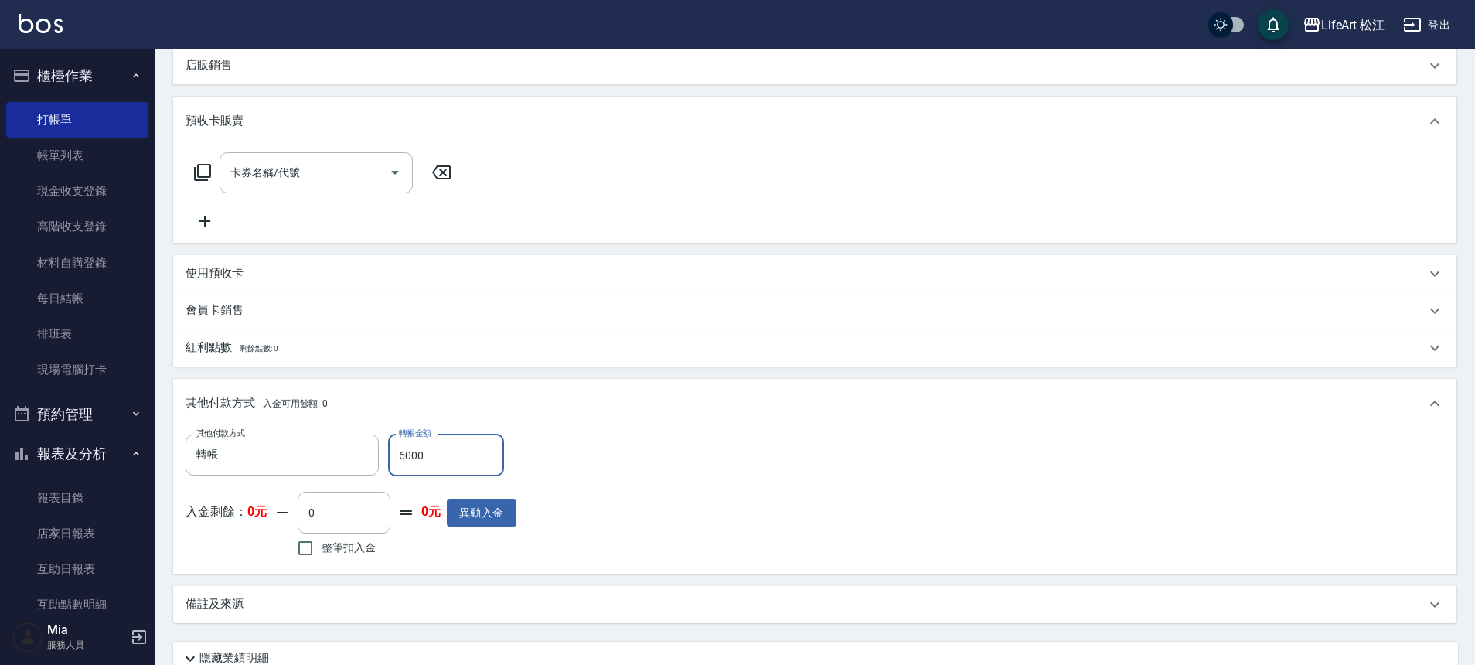
scroll to position [548, 0]
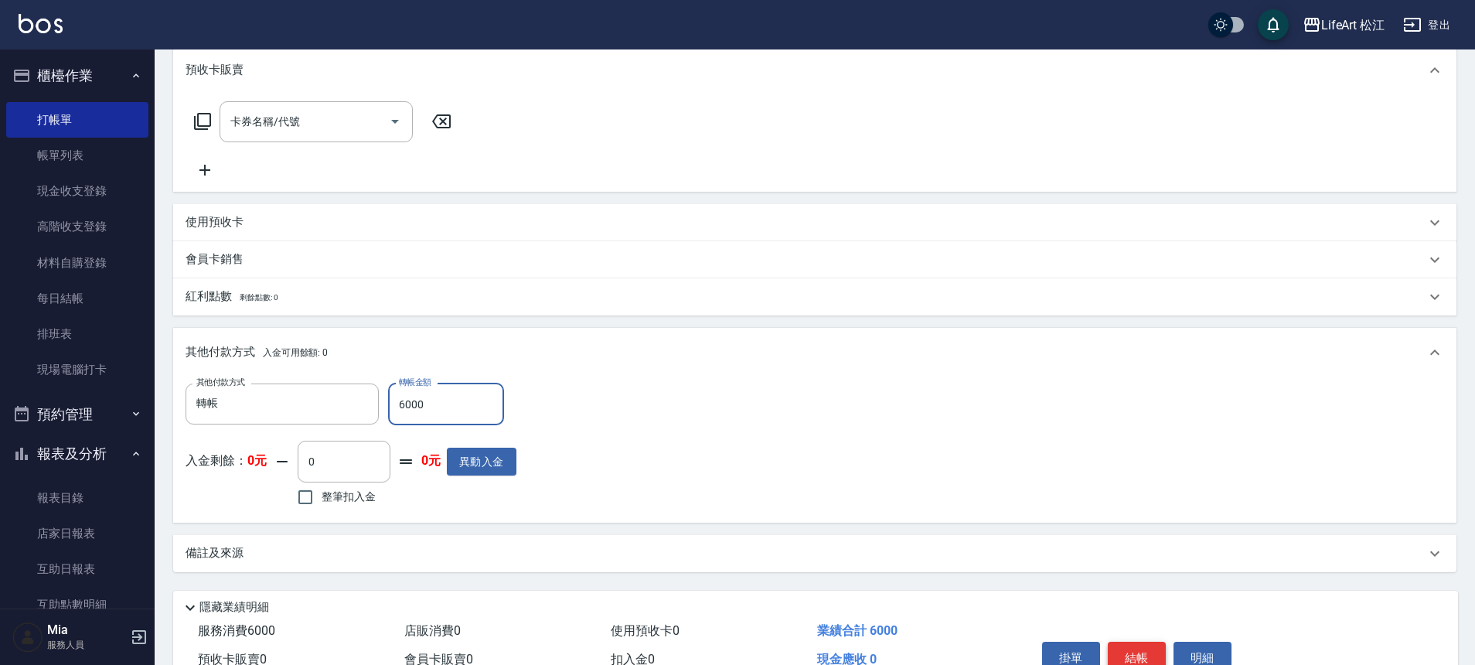
type input "6000"
click at [1140, 659] on button "結帳" at bounding box center [1137, 658] width 58 height 32
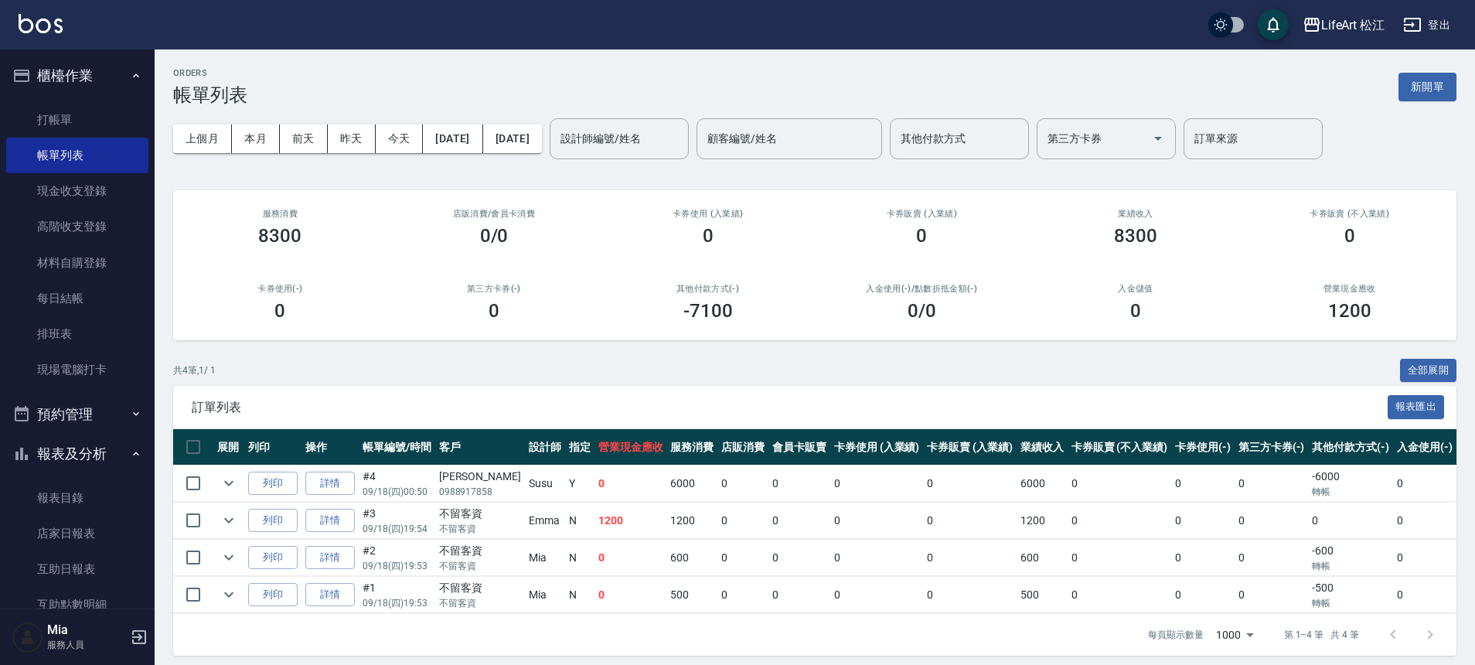
click at [76, 445] on button "報表及分析" at bounding box center [77, 454] width 142 height 40
click at [78, 455] on button "報表及分析" at bounding box center [77, 454] width 142 height 40
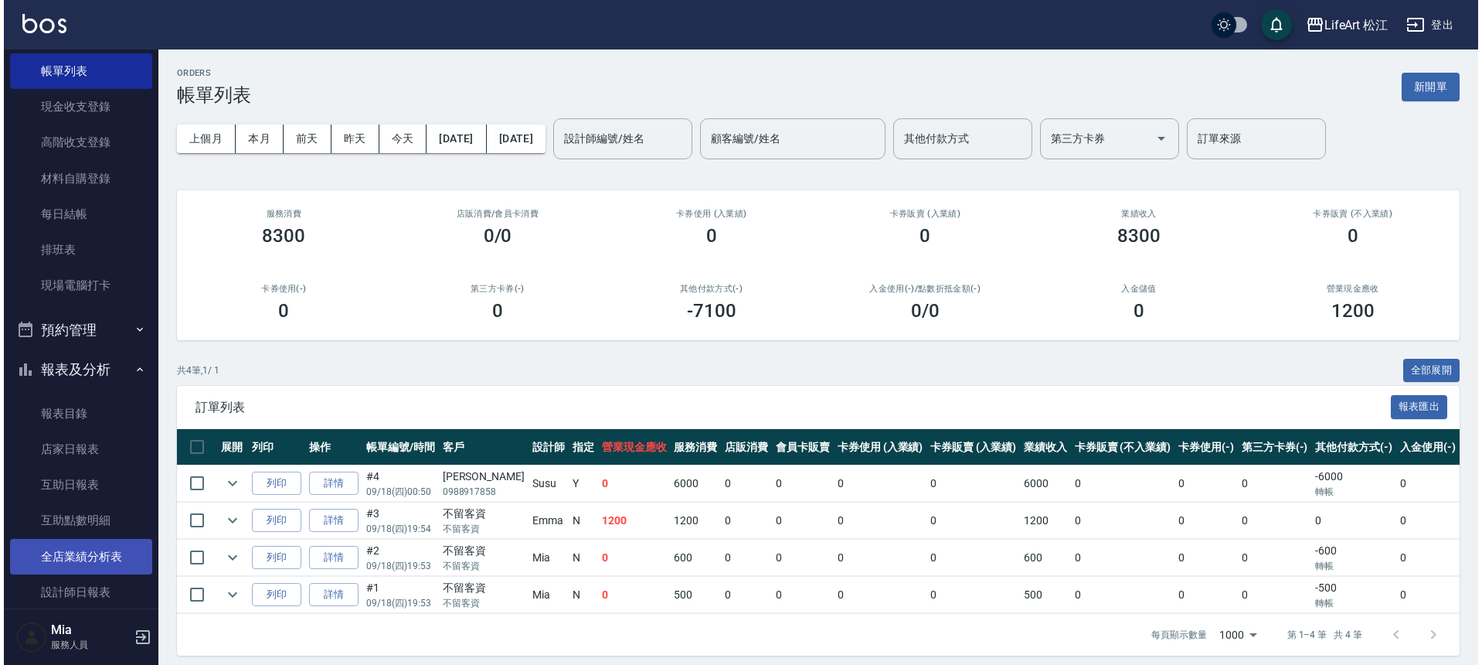
scroll to position [97, 0]
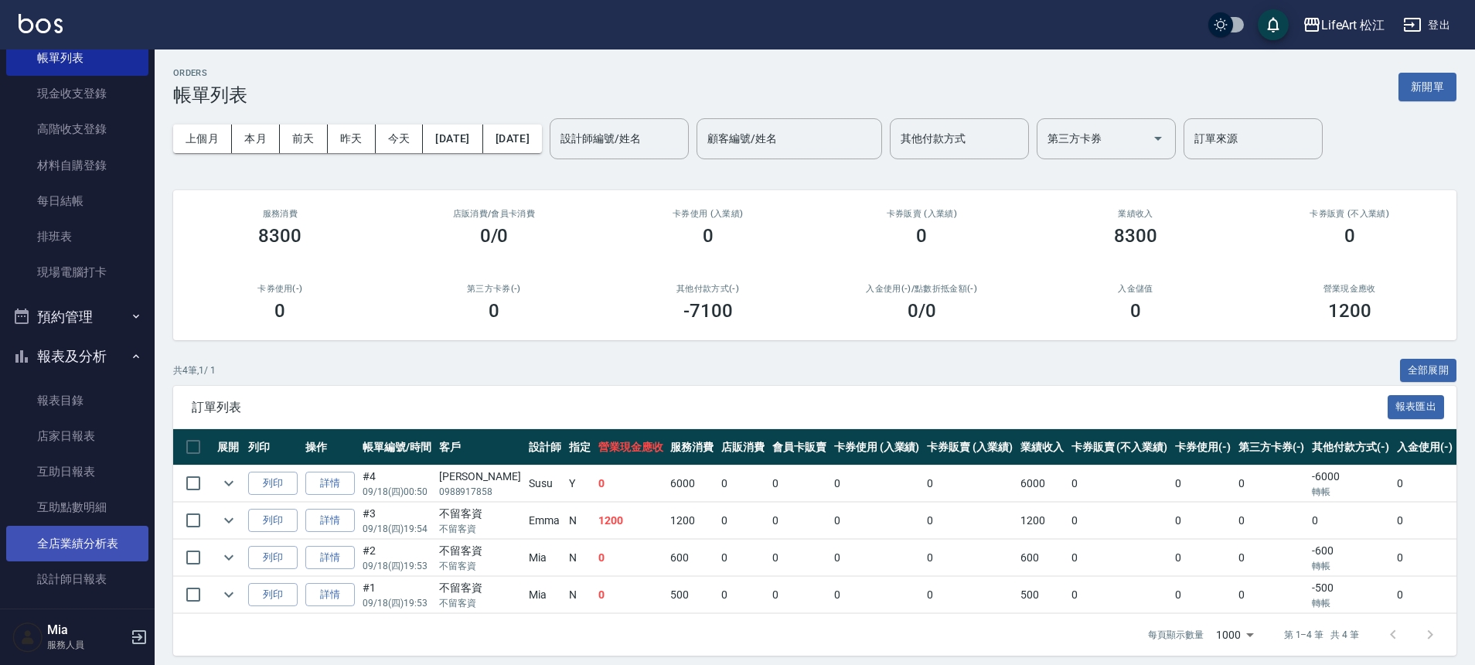
click at [87, 542] on link "全店業績分析表" at bounding box center [77, 544] width 142 height 36
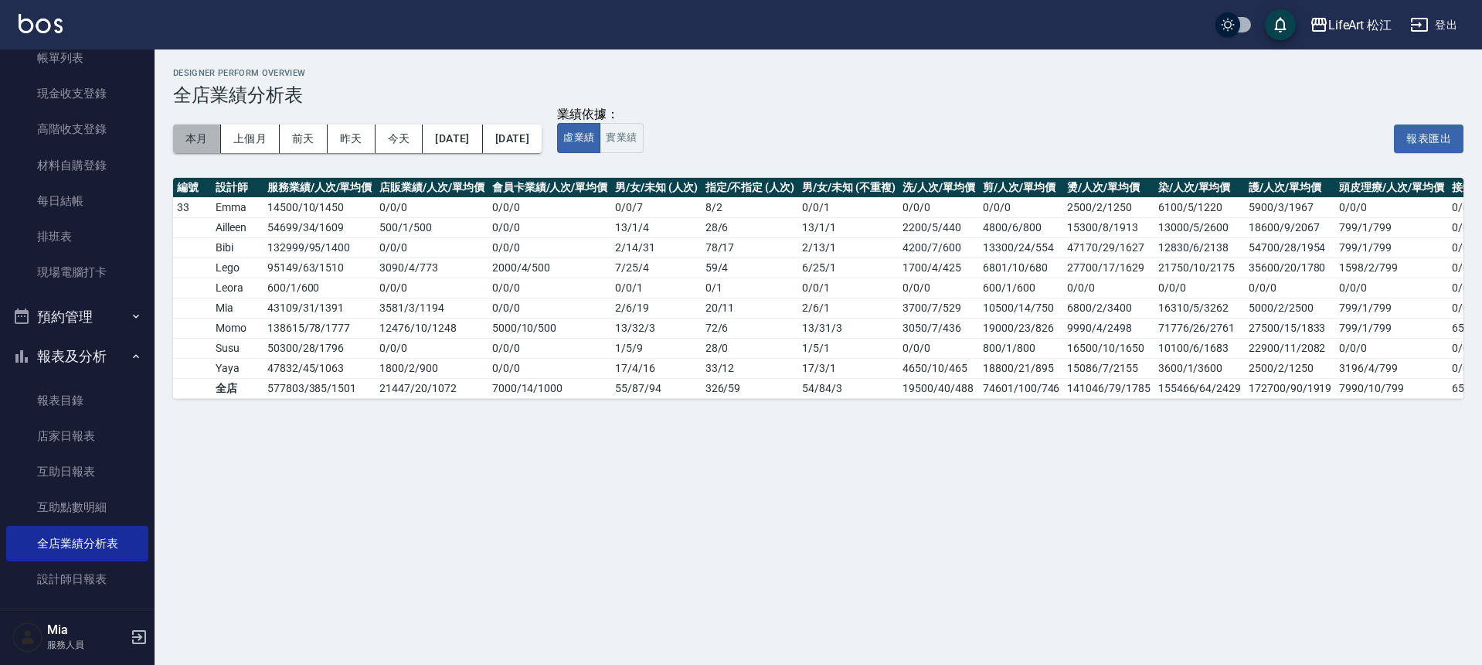
click at [218, 143] on button "本月" at bounding box center [197, 138] width 48 height 29
click at [212, 142] on button "本月" at bounding box center [197, 138] width 48 height 29
click at [212, 141] on button "本月" at bounding box center [197, 138] width 48 height 29
click at [213, 140] on button "本月" at bounding box center [197, 138] width 48 height 29
click at [212, 140] on button "本月" at bounding box center [197, 138] width 48 height 29
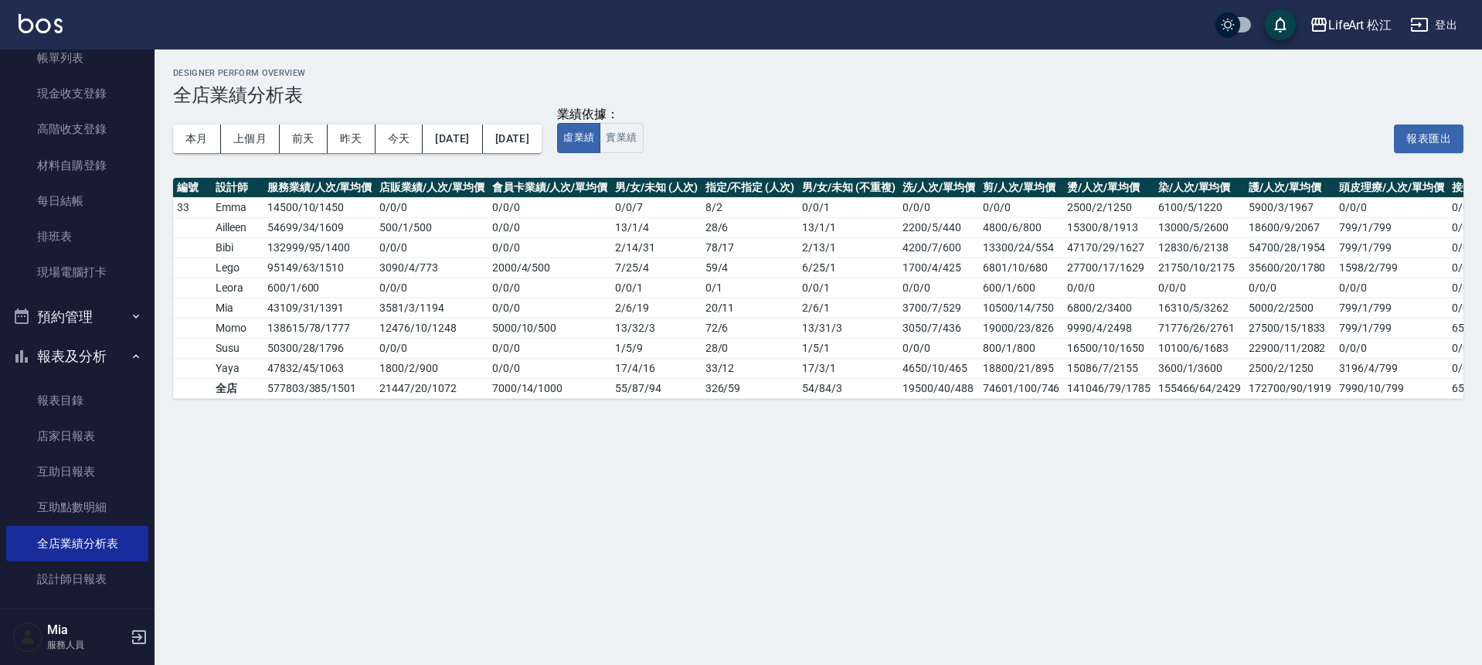
click at [1356, 19] on div "LifeArt 松江" at bounding box center [1361, 24] width 64 height 19
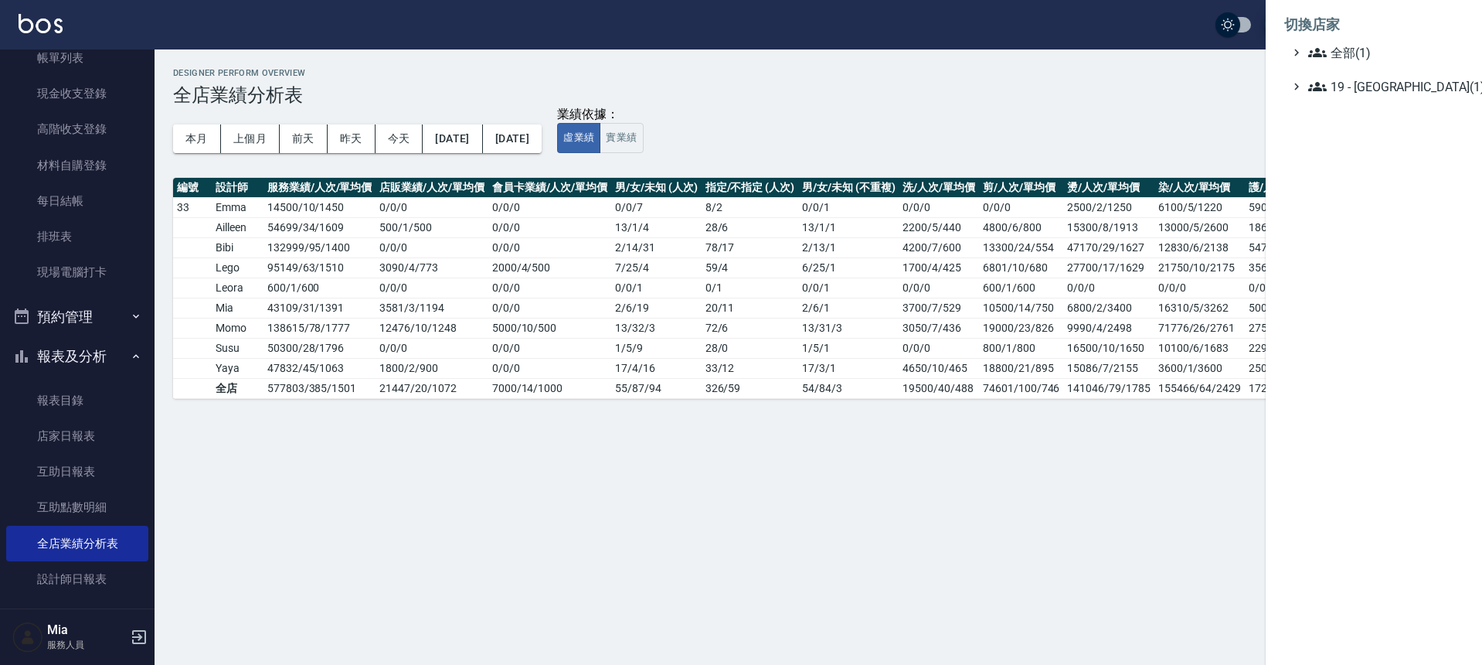
click at [560, 110] on div at bounding box center [741, 332] width 1482 height 665
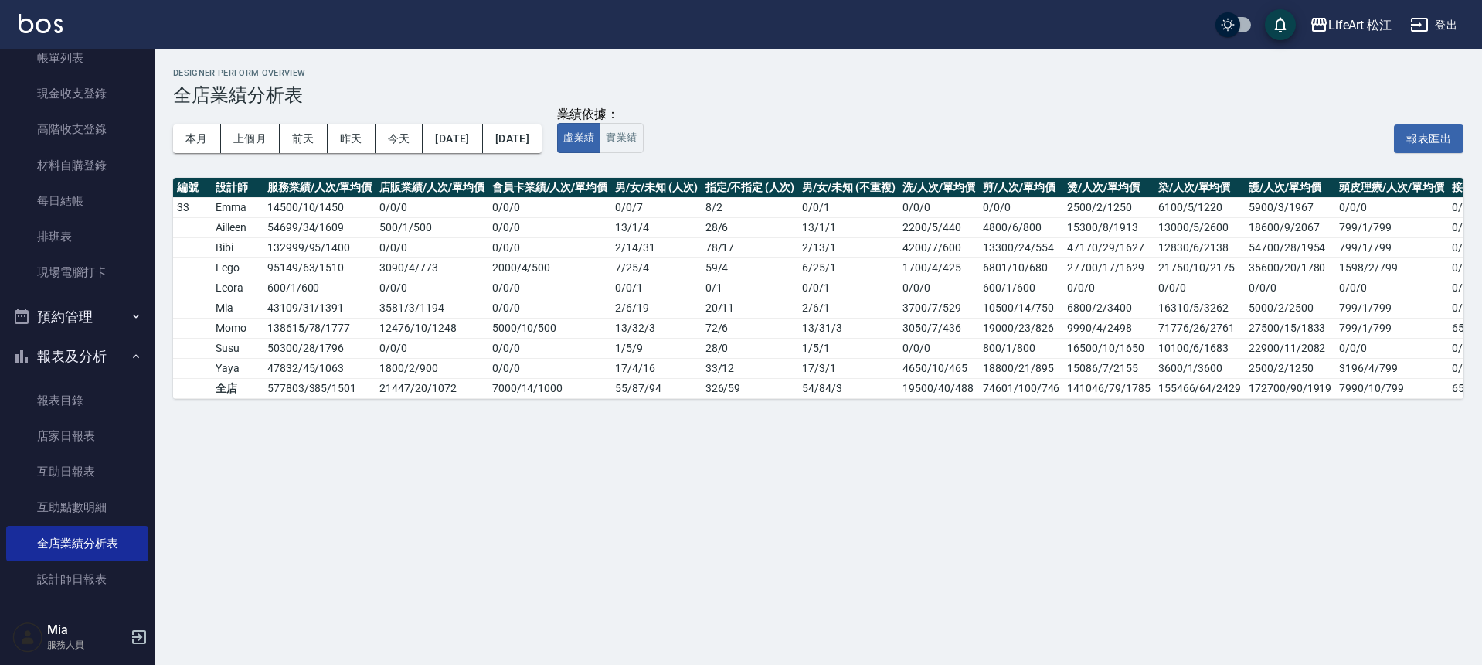
click at [1438, 19] on button "登出" at bounding box center [1434, 25] width 60 height 29
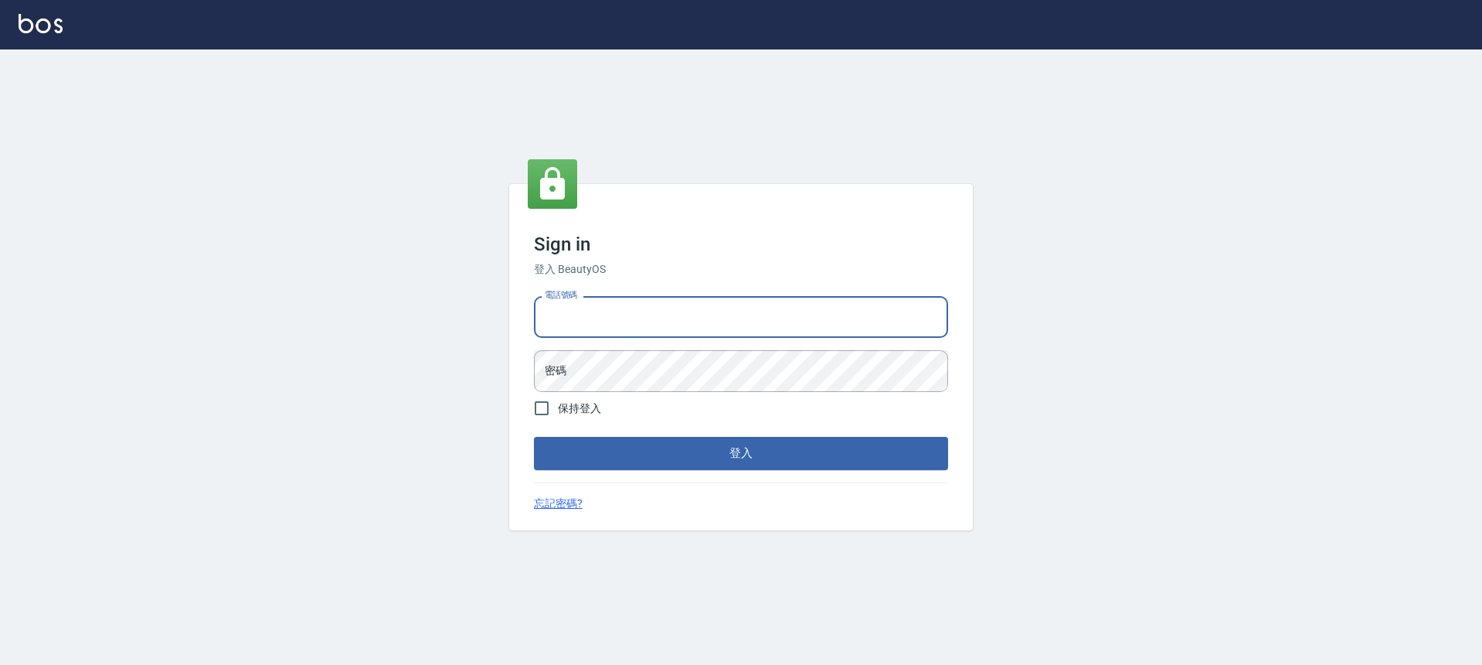
click at [746, 328] on input "電話號碼" at bounding box center [741, 317] width 414 height 42
type input "0966425575"
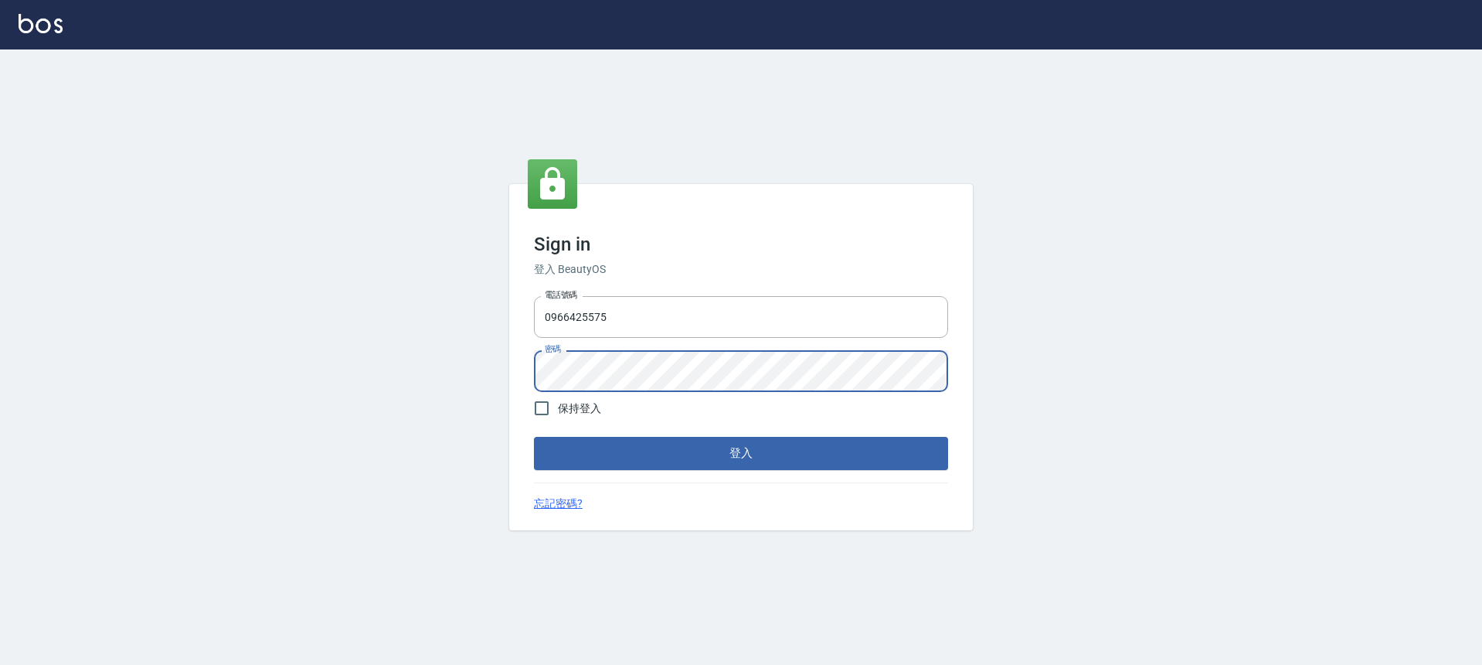
click at [534, 437] on button "登入" at bounding box center [741, 453] width 414 height 32
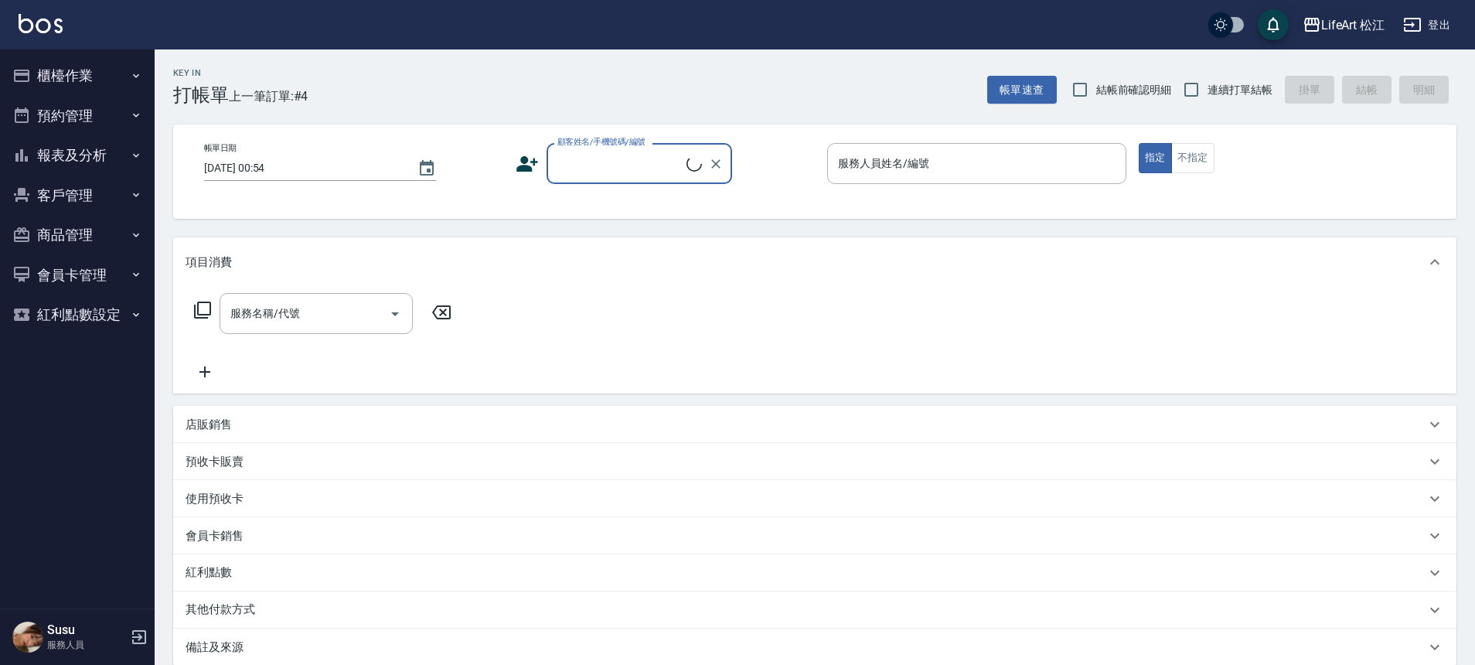
click at [1377, 22] on div "LifeArt 松江" at bounding box center [1353, 24] width 64 height 19
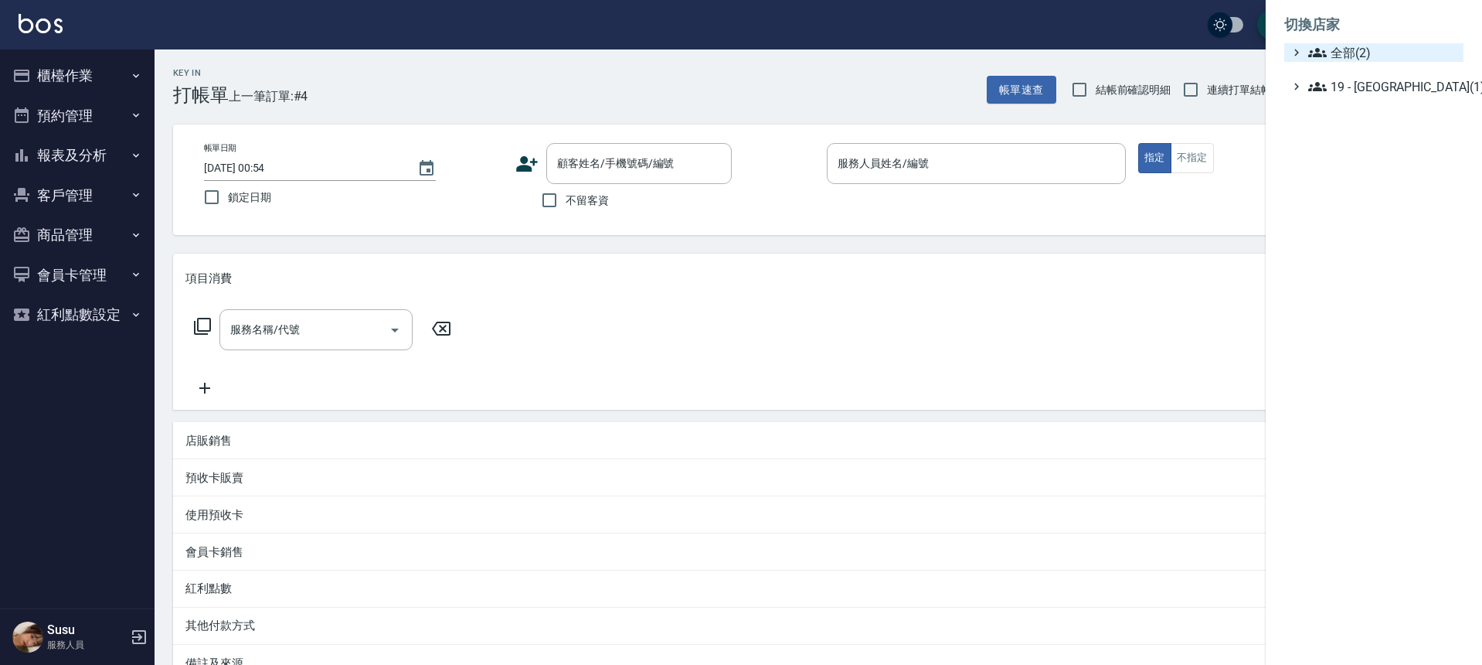
click at [1373, 52] on span "全部(2)" at bounding box center [1383, 52] width 149 height 19
click at [1372, 69] on span "LifeArt Space" at bounding box center [1381, 71] width 151 height 19
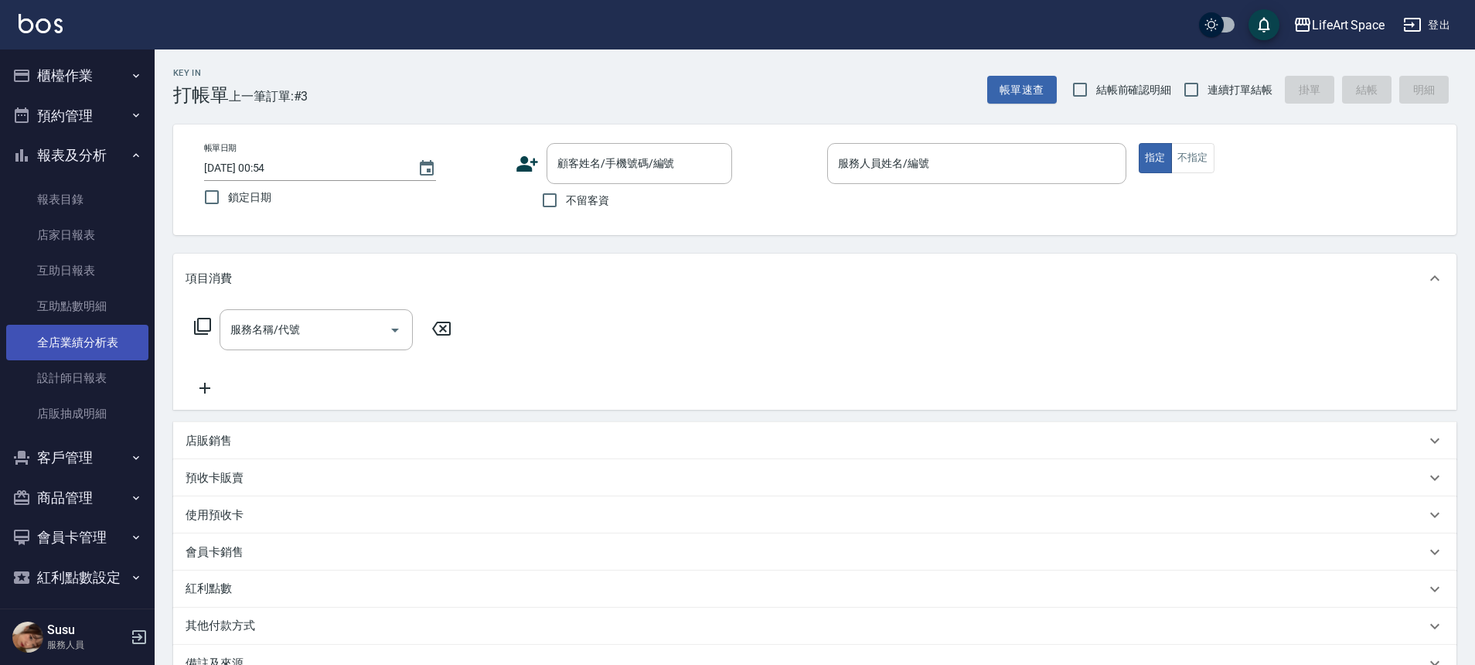
click at [99, 337] on link "全店業績分析表" at bounding box center [77, 343] width 142 height 36
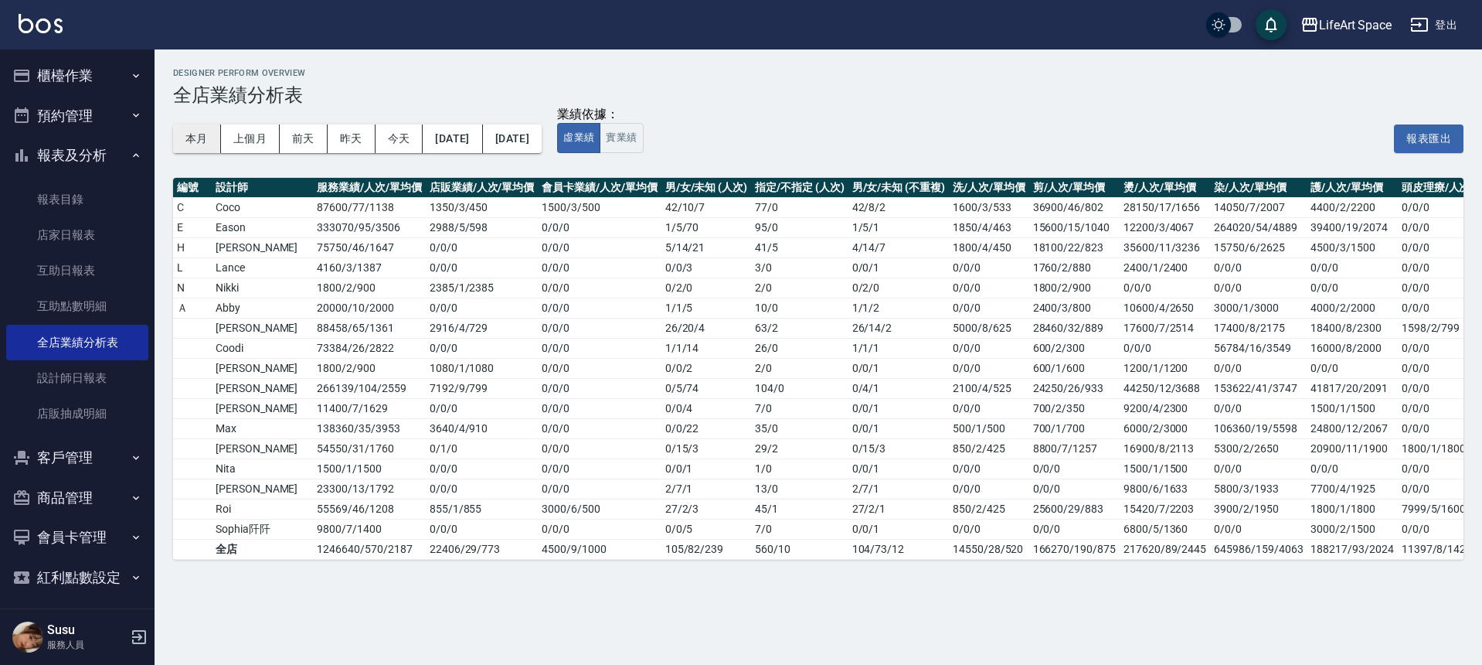
click at [209, 141] on button "本月" at bounding box center [197, 138] width 48 height 29
click at [1320, 30] on div "LifeArt Space" at bounding box center [1355, 24] width 73 height 19
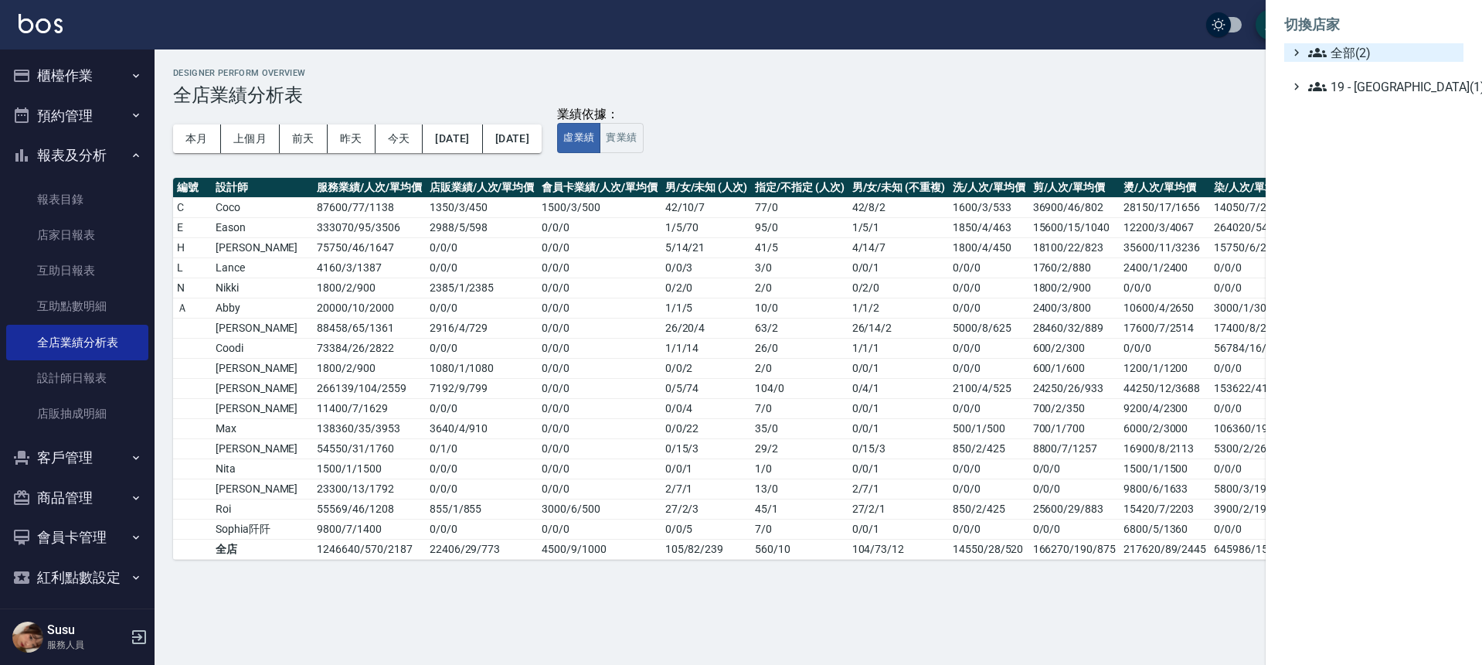
click at [1331, 57] on span "全部(2)" at bounding box center [1383, 52] width 149 height 19
click at [1351, 94] on span "LifeArt 松江" at bounding box center [1381, 97] width 151 height 19
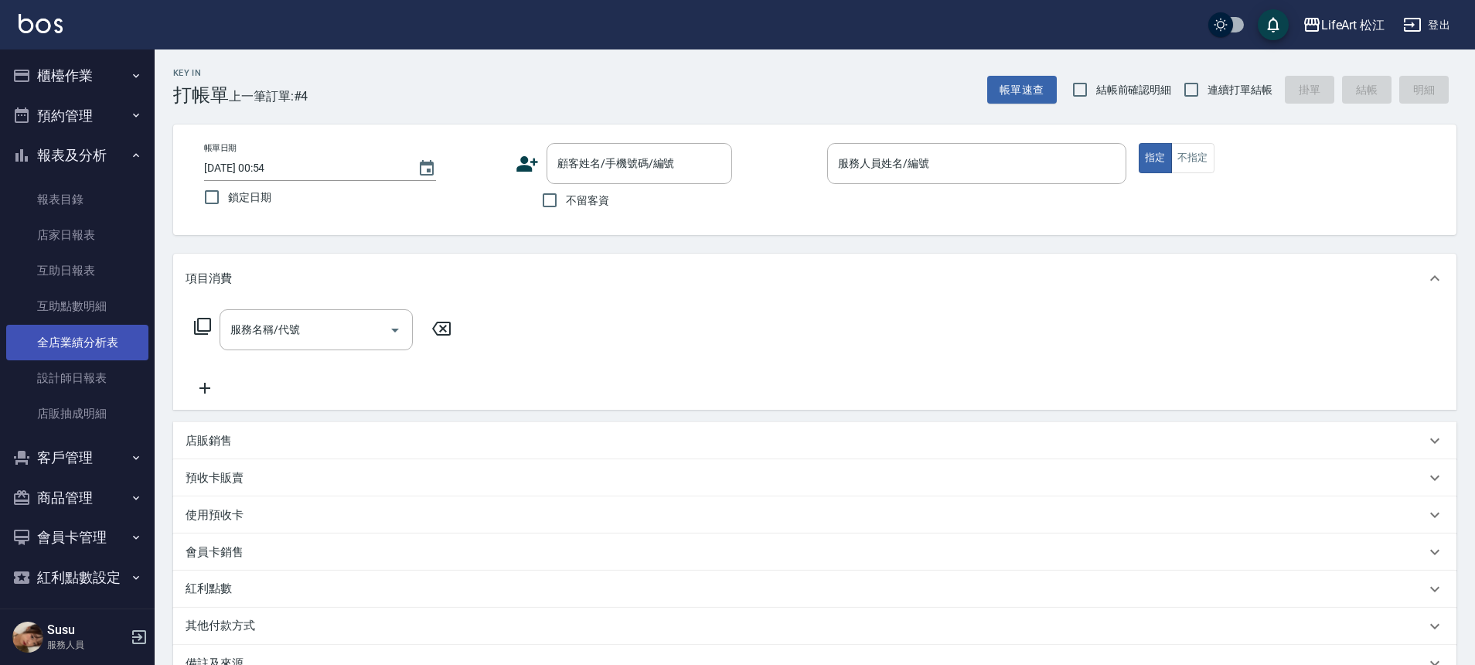
click at [92, 341] on link "全店業績分析表" at bounding box center [77, 343] width 142 height 36
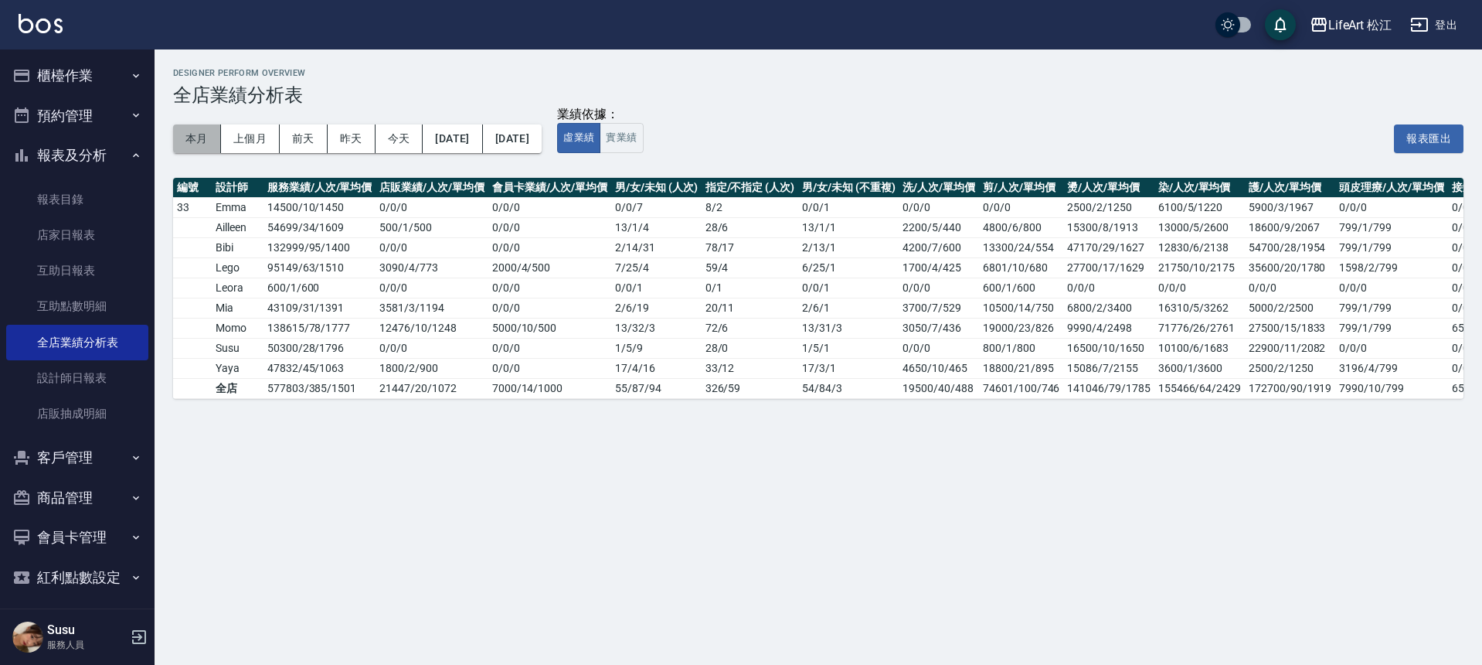
click at [207, 140] on button "本月" at bounding box center [197, 138] width 48 height 29
click at [90, 90] on button "櫃檯作業" at bounding box center [77, 76] width 142 height 40
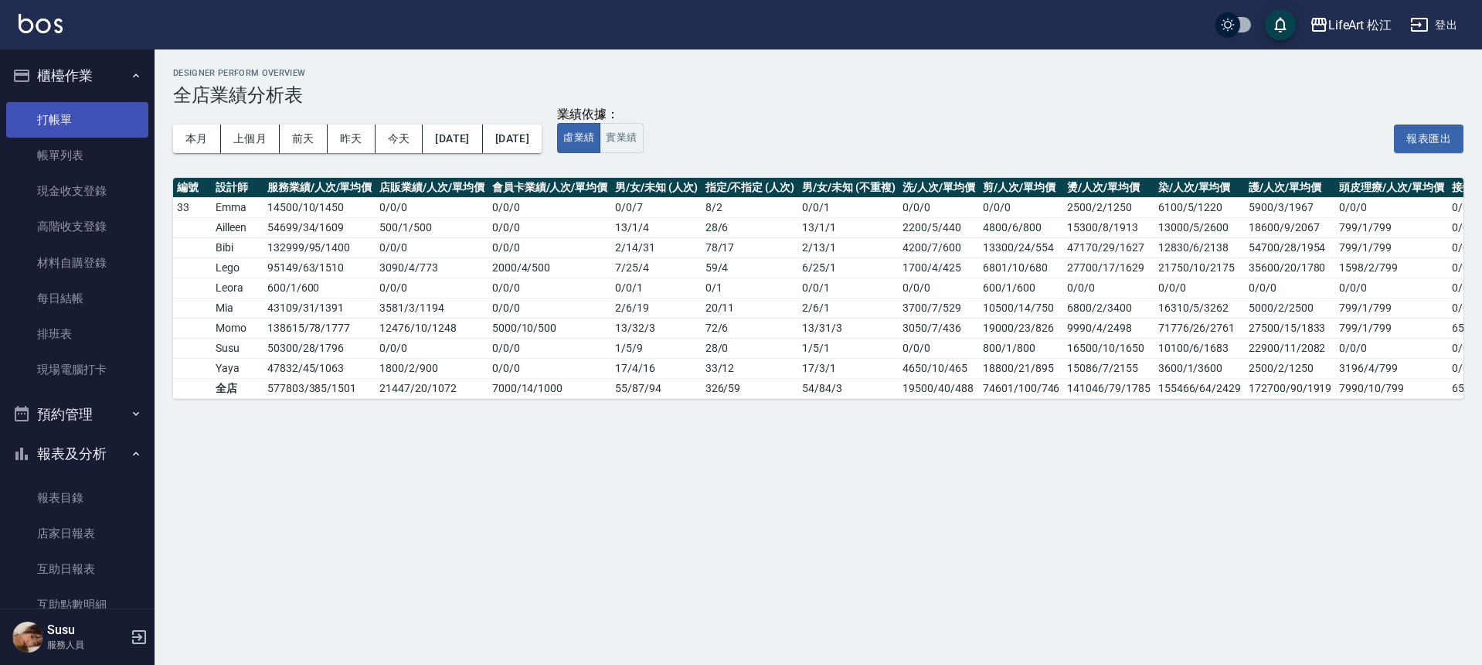
click at [79, 129] on link "打帳單" at bounding box center [77, 120] width 142 height 36
